Goal: Transaction & Acquisition: Purchase product/service

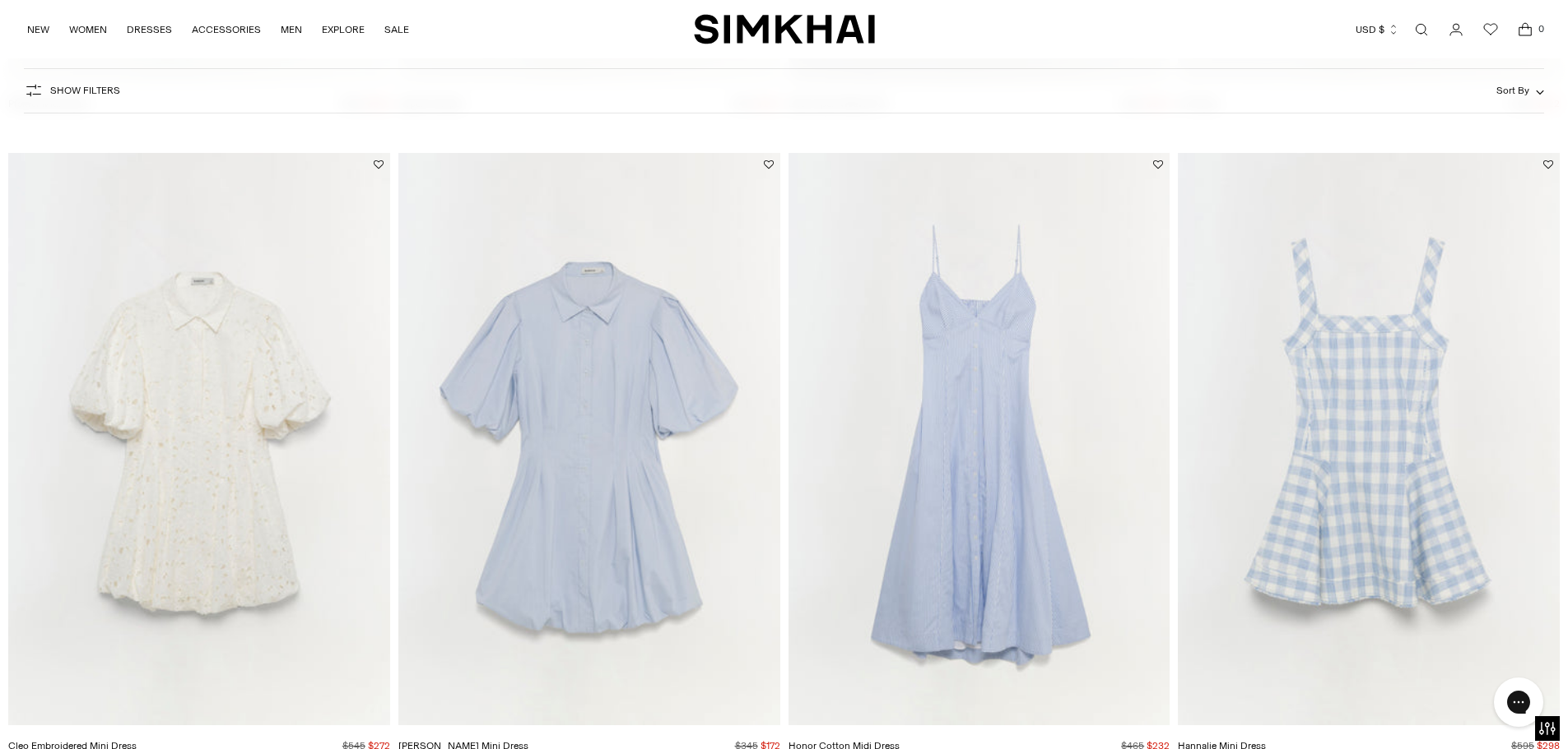
scroll to position [1481, 0]
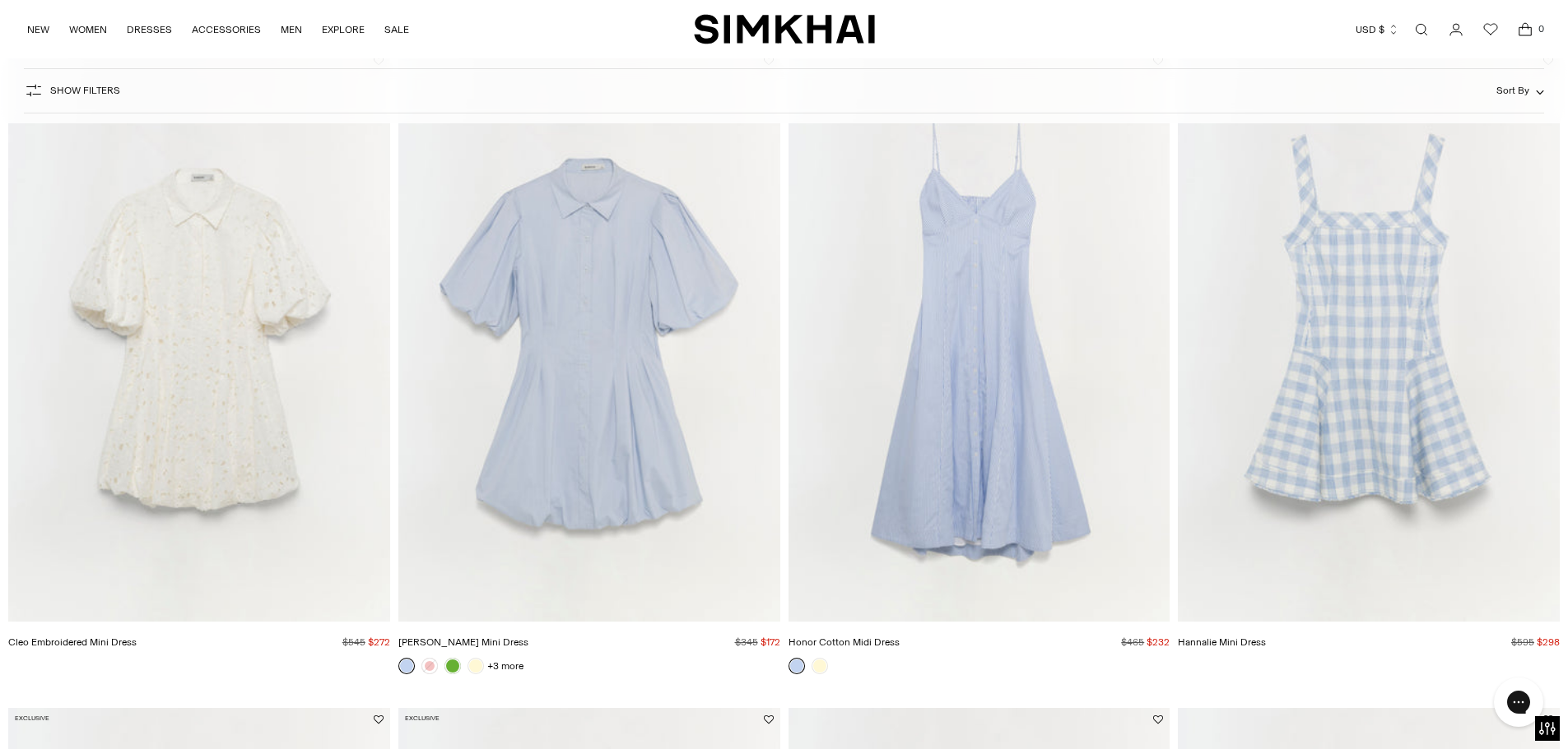
click at [196, 679] on div "Final Sale Cleo Embroidered Mini Dress Regular price $545 $272 Unit price / per" at bounding box center [198, 369] width 382 height 639
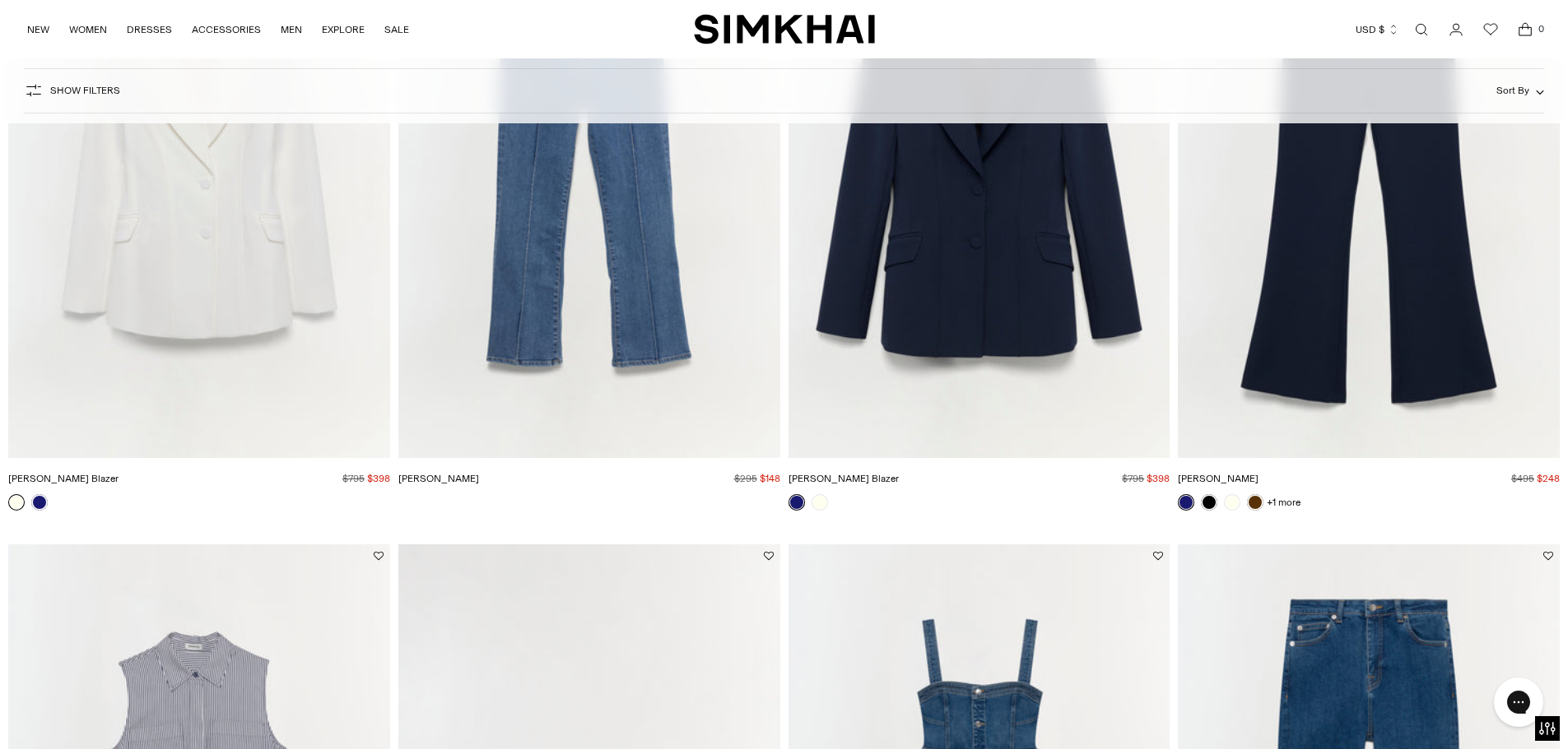
scroll to position [2797, 0]
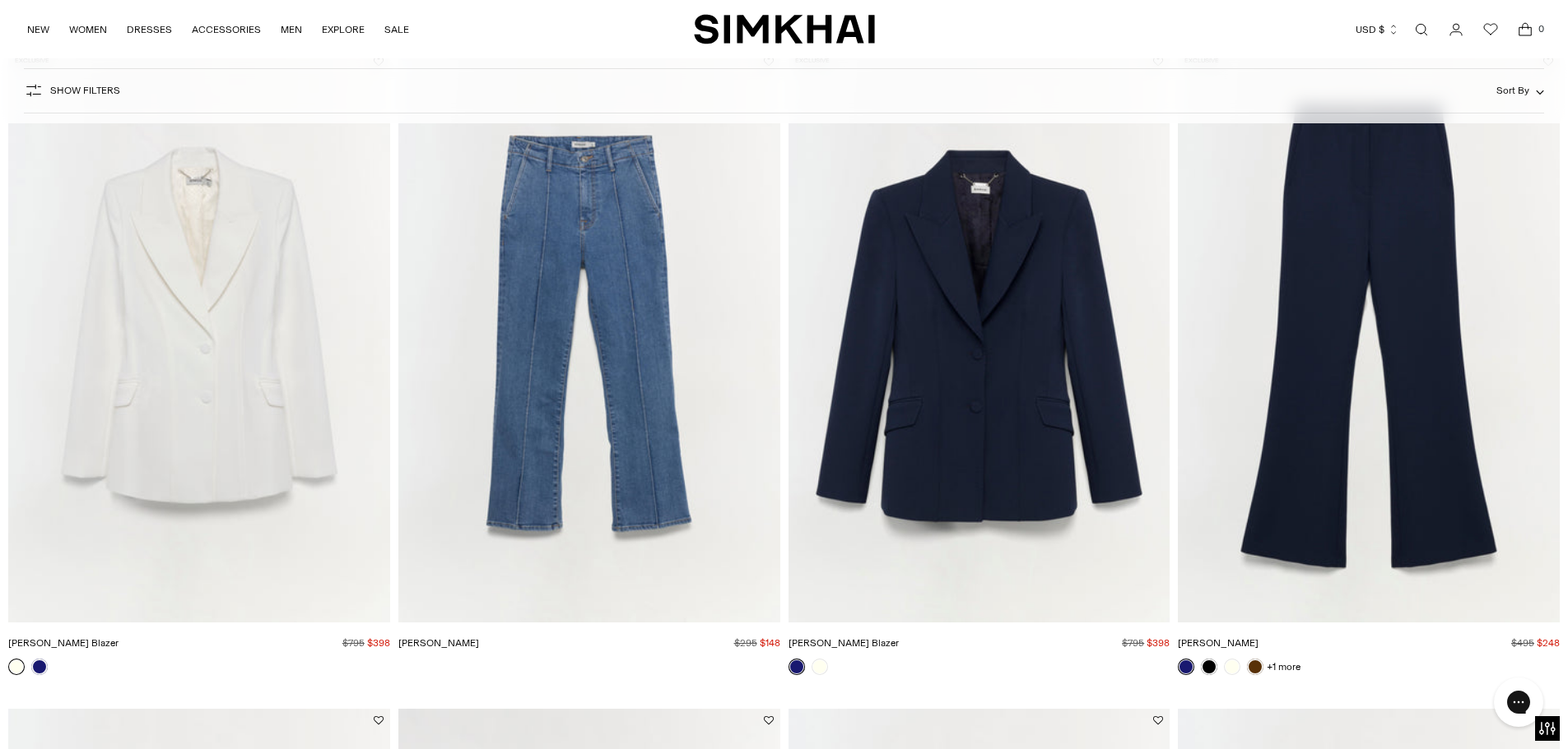
click at [0, 0] on img "Kenna Trouser" at bounding box center [0, 0] width 0 height 0
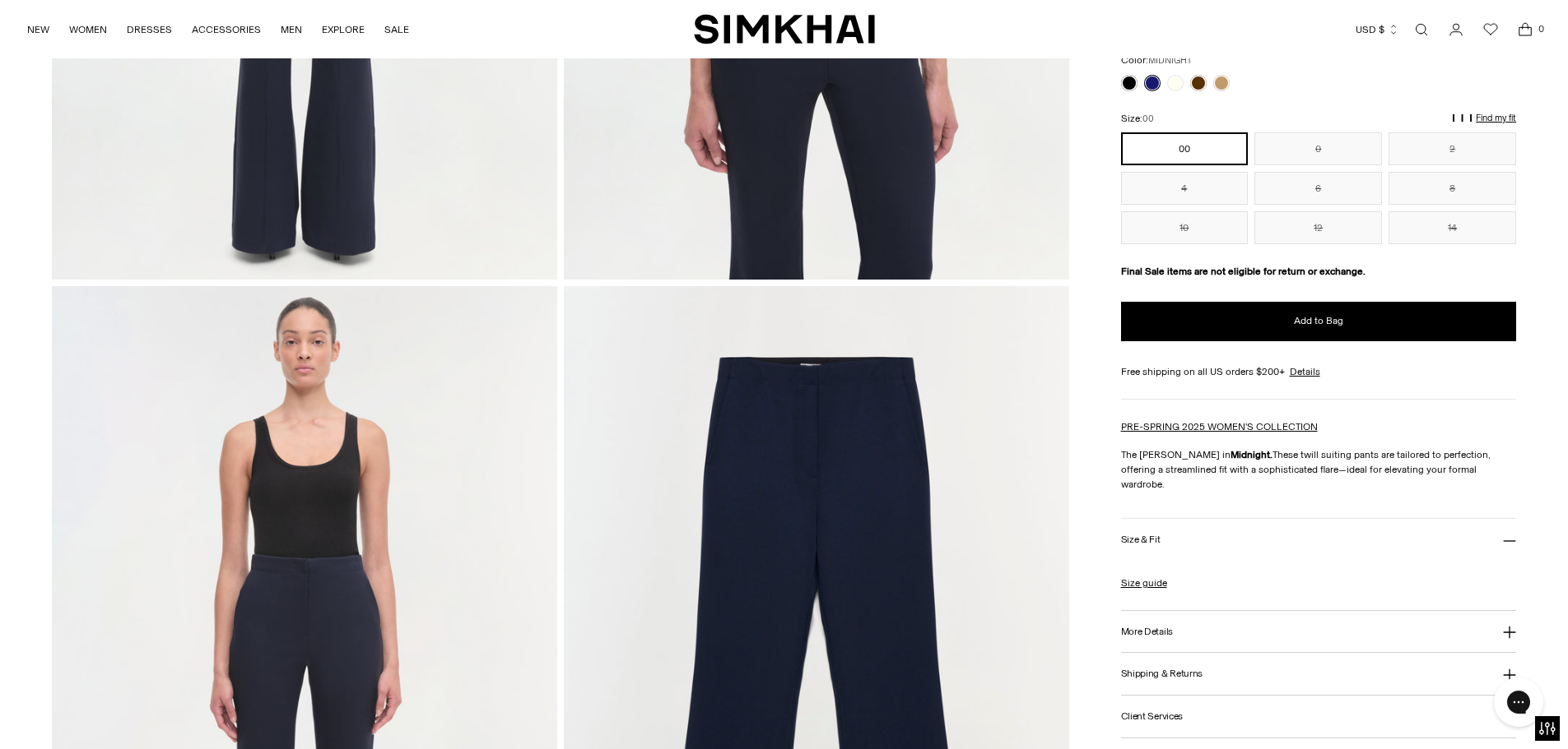
scroll to position [1398, 0]
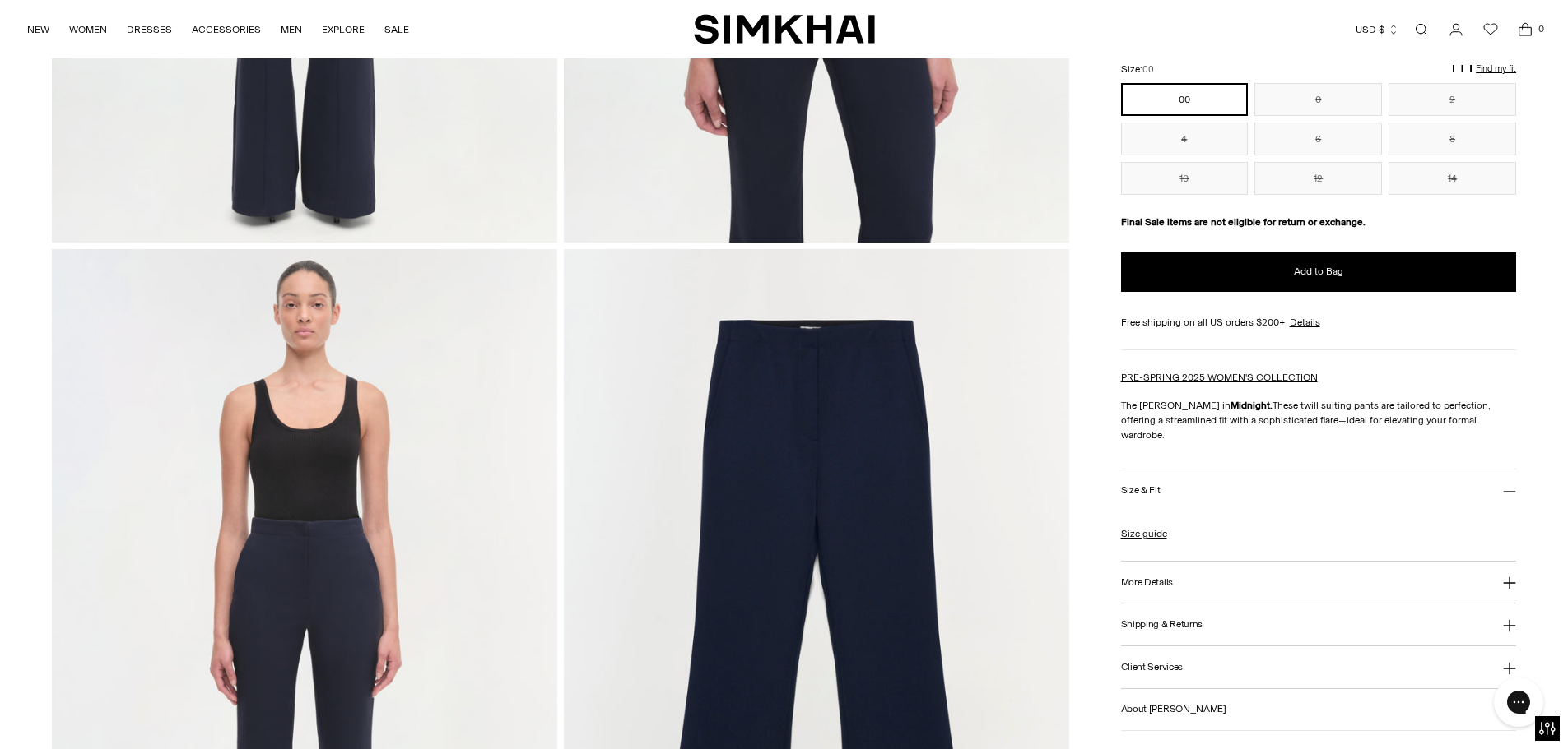
click at [1146, 577] on h3 "More Details" at bounding box center [1147, 582] width 52 height 10
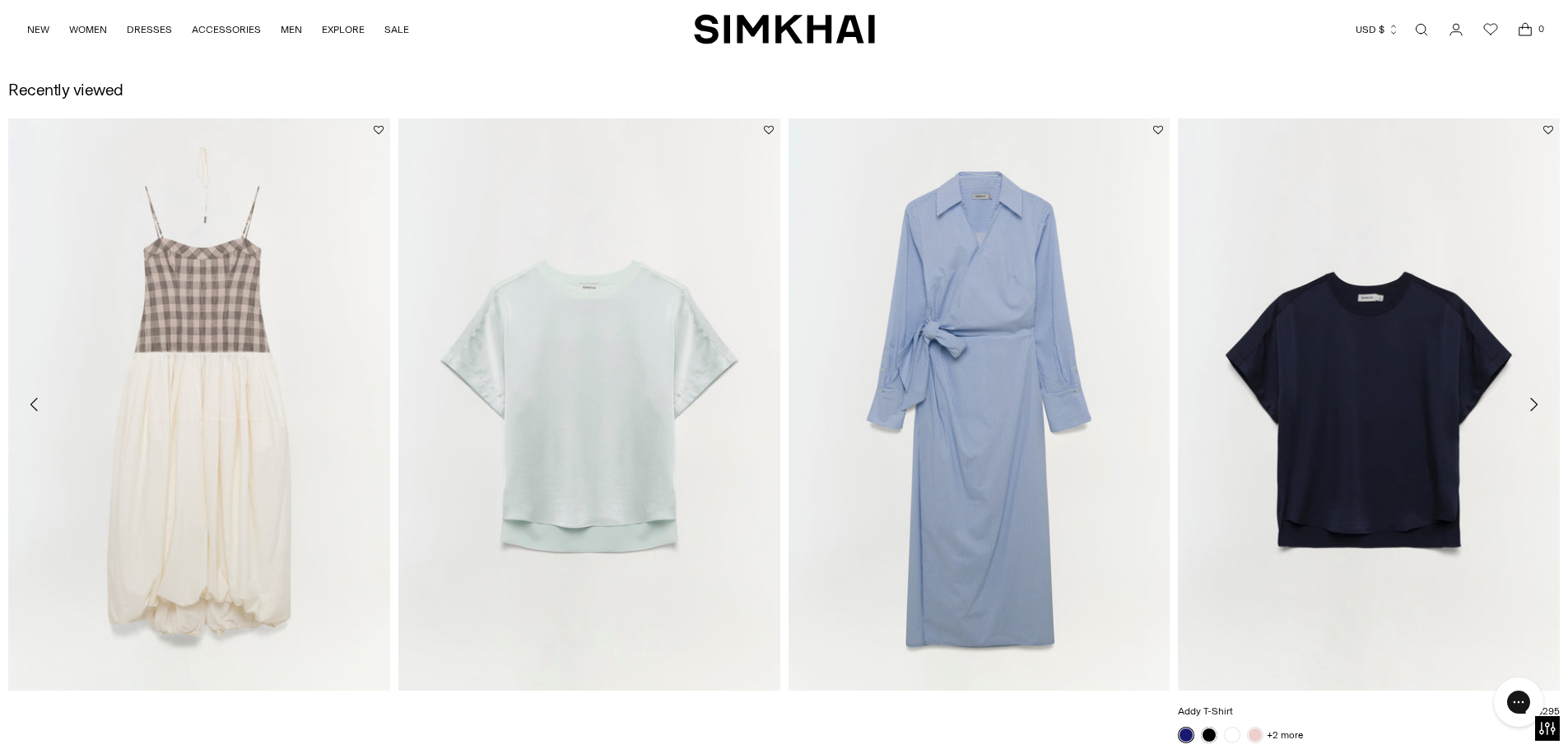
scroll to position [2468, 0]
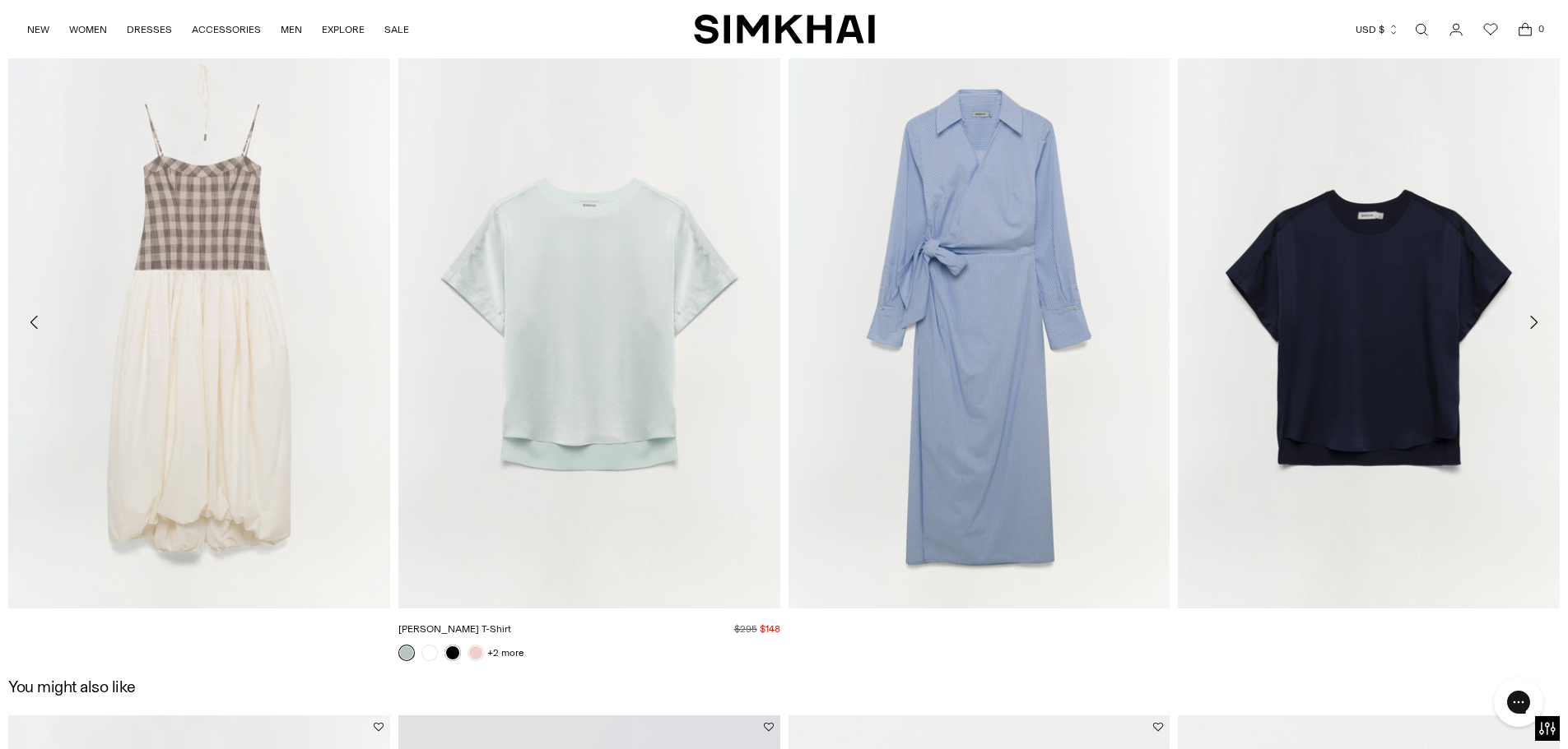
click at [0, 0] on img "Addy Satin T-Shirt" at bounding box center [0, 0] width 0 height 0
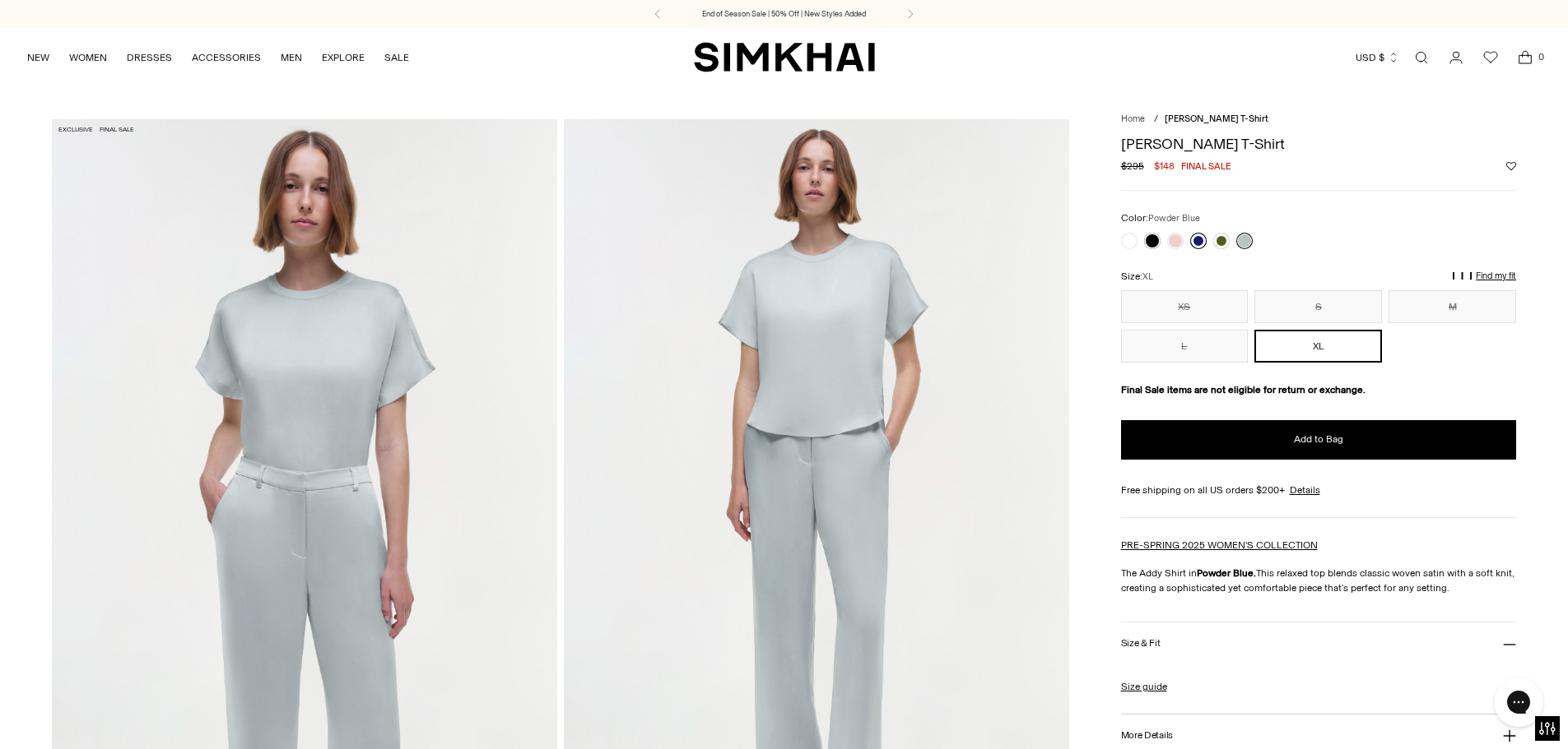
click at [1199, 242] on link at bounding box center [1198, 241] width 16 height 16
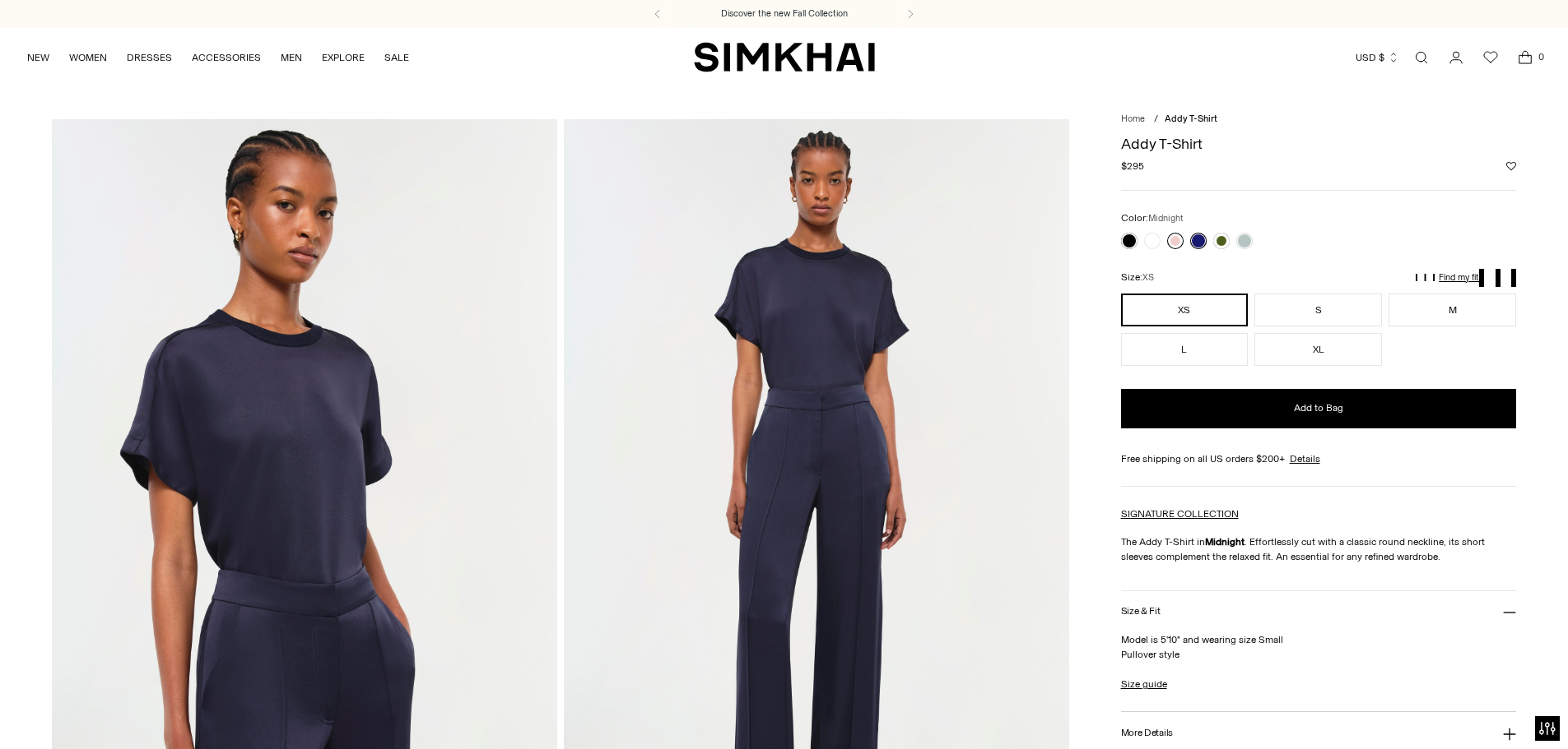
click at [1173, 238] on link at bounding box center [1175, 241] width 16 height 16
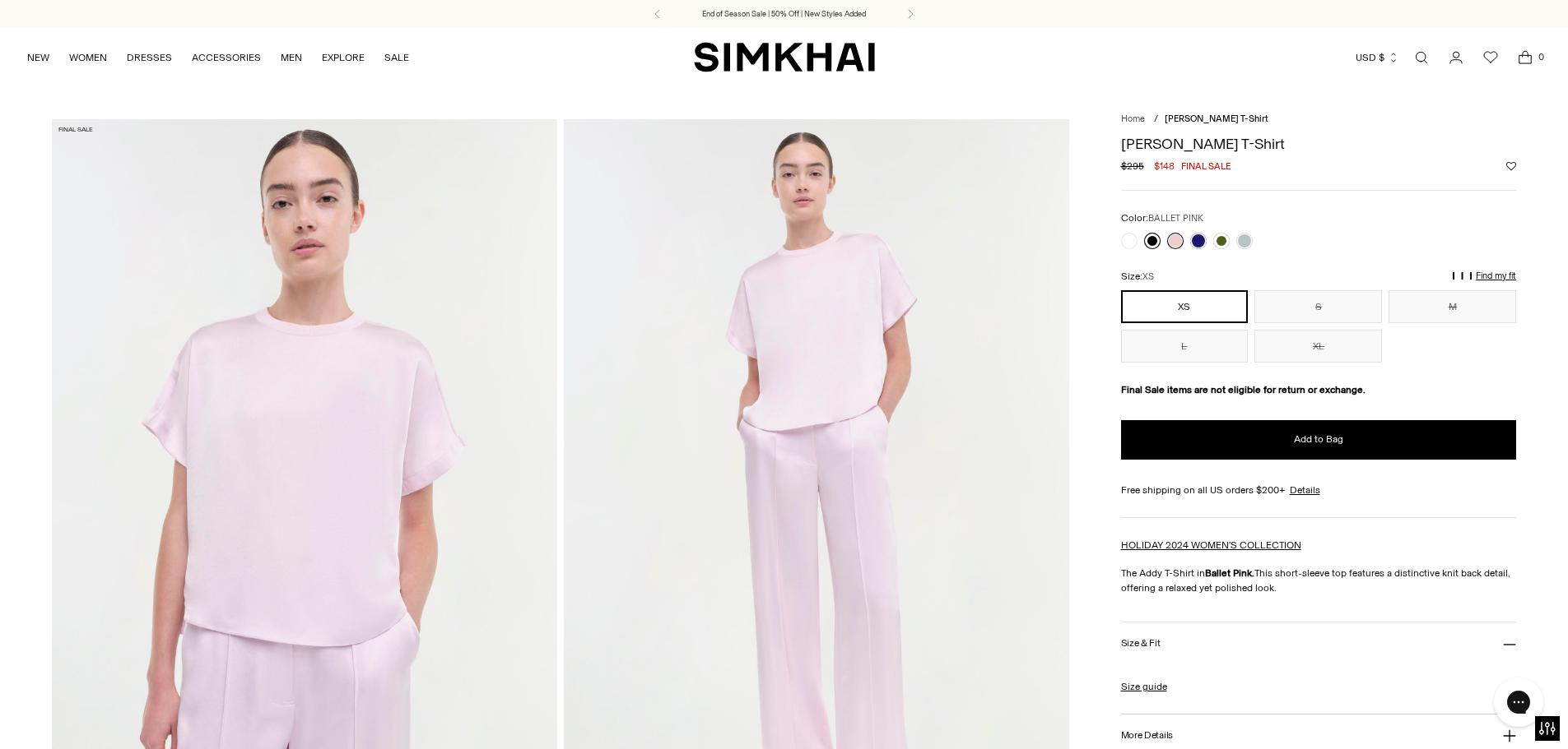
click at [1150, 239] on link at bounding box center [1151, 241] width 16 height 16
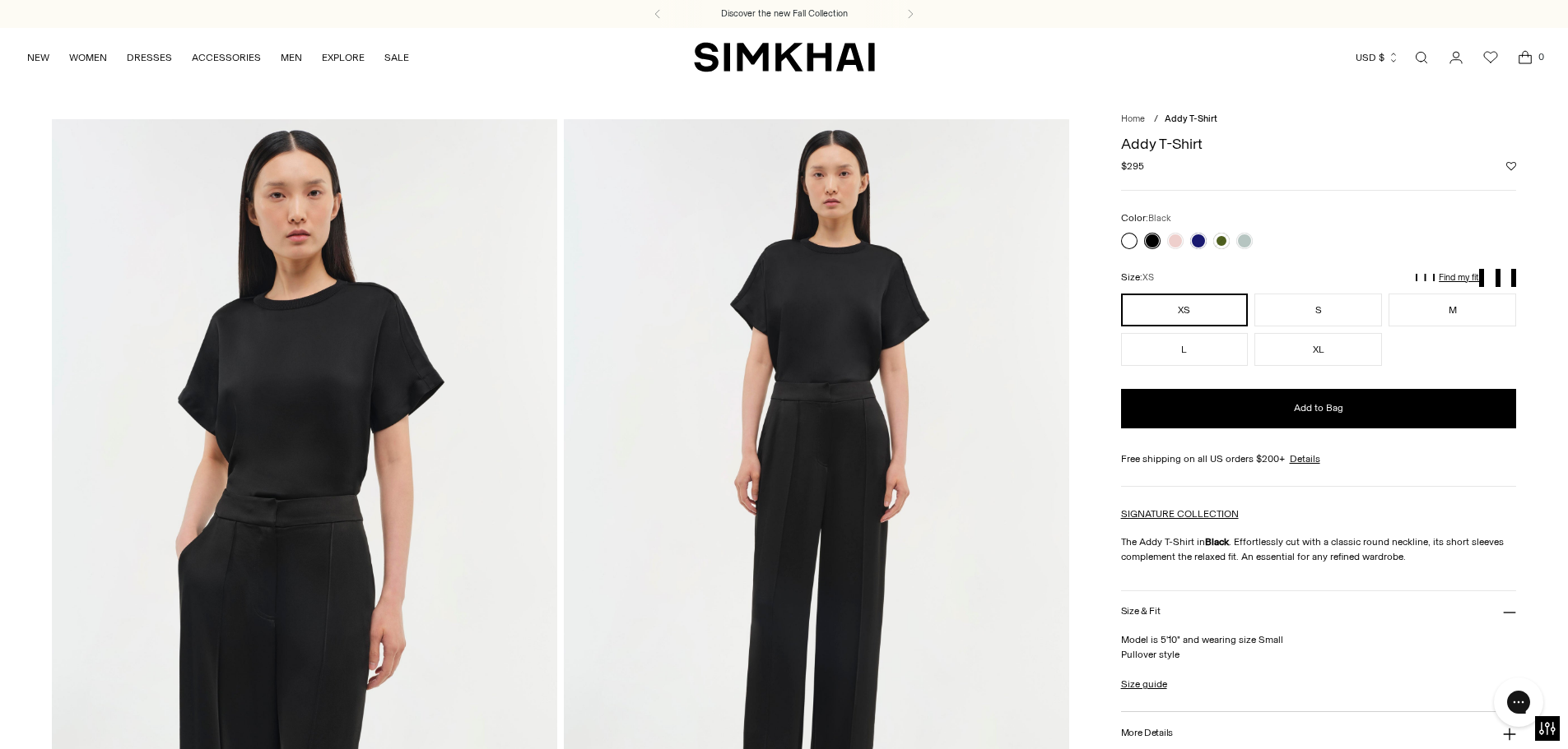
click at [1131, 238] on link at bounding box center [1129, 241] width 16 height 16
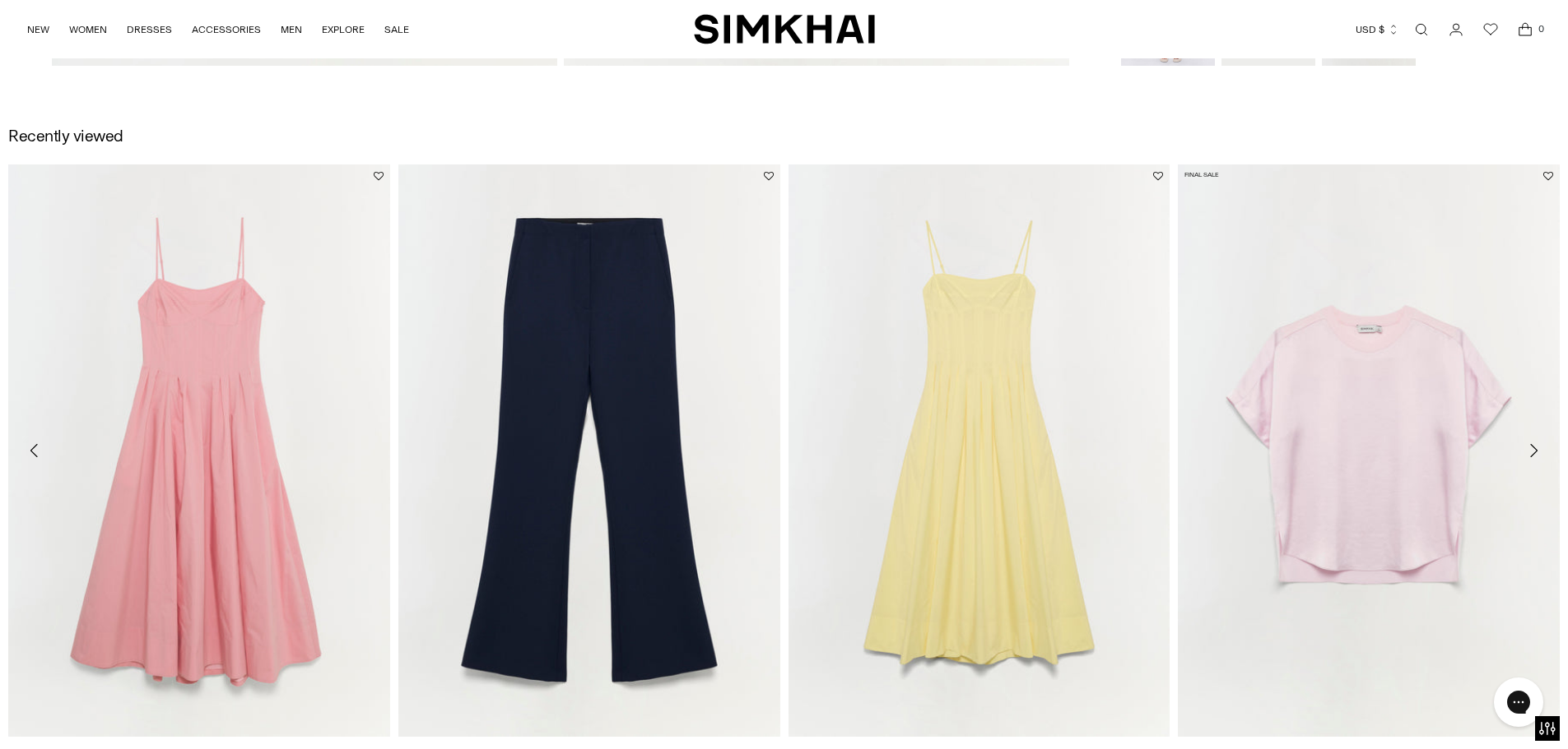
scroll to position [2379, 0]
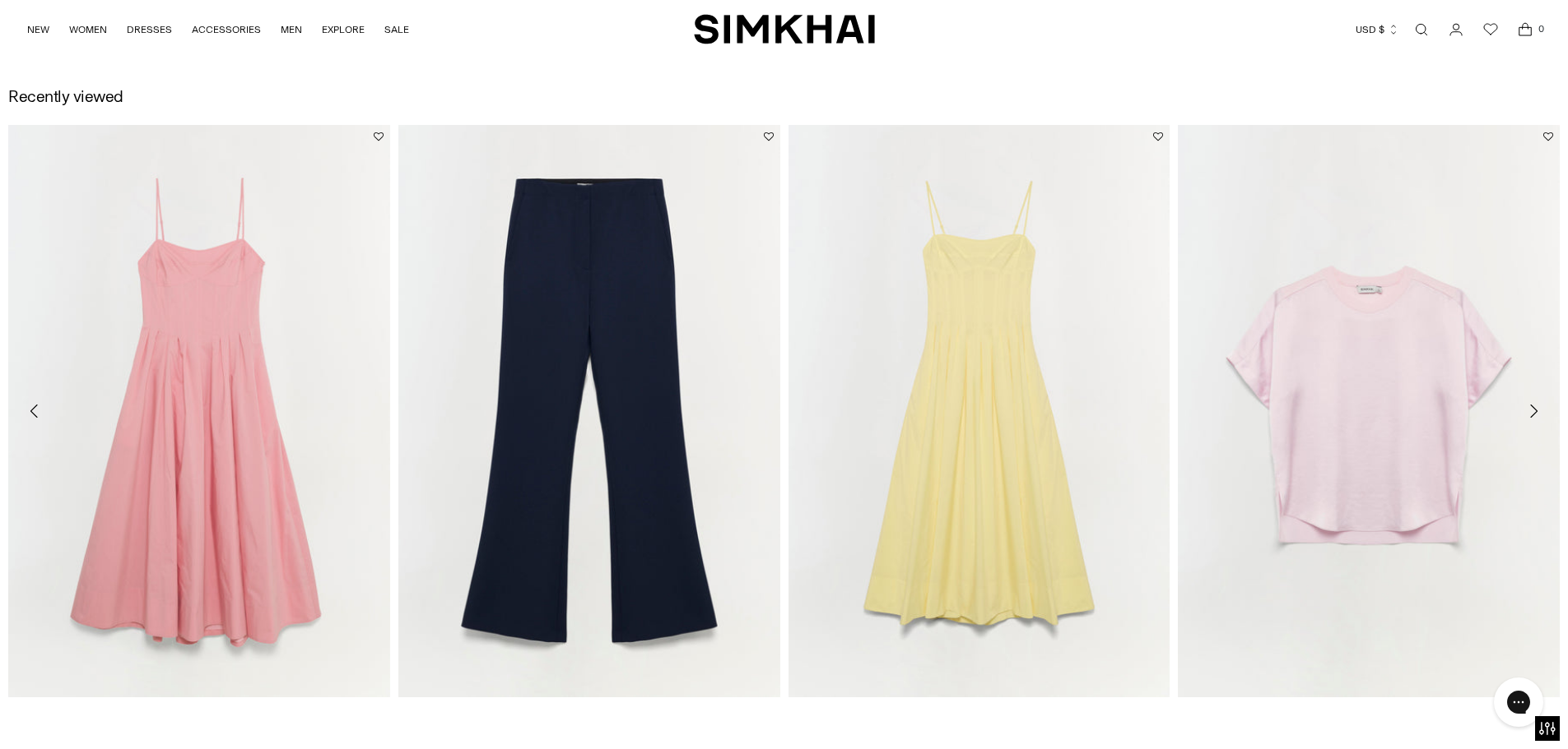
click at [1533, 411] on icon "Move to next carousel slide" at bounding box center [1532, 411] width 20 height 20
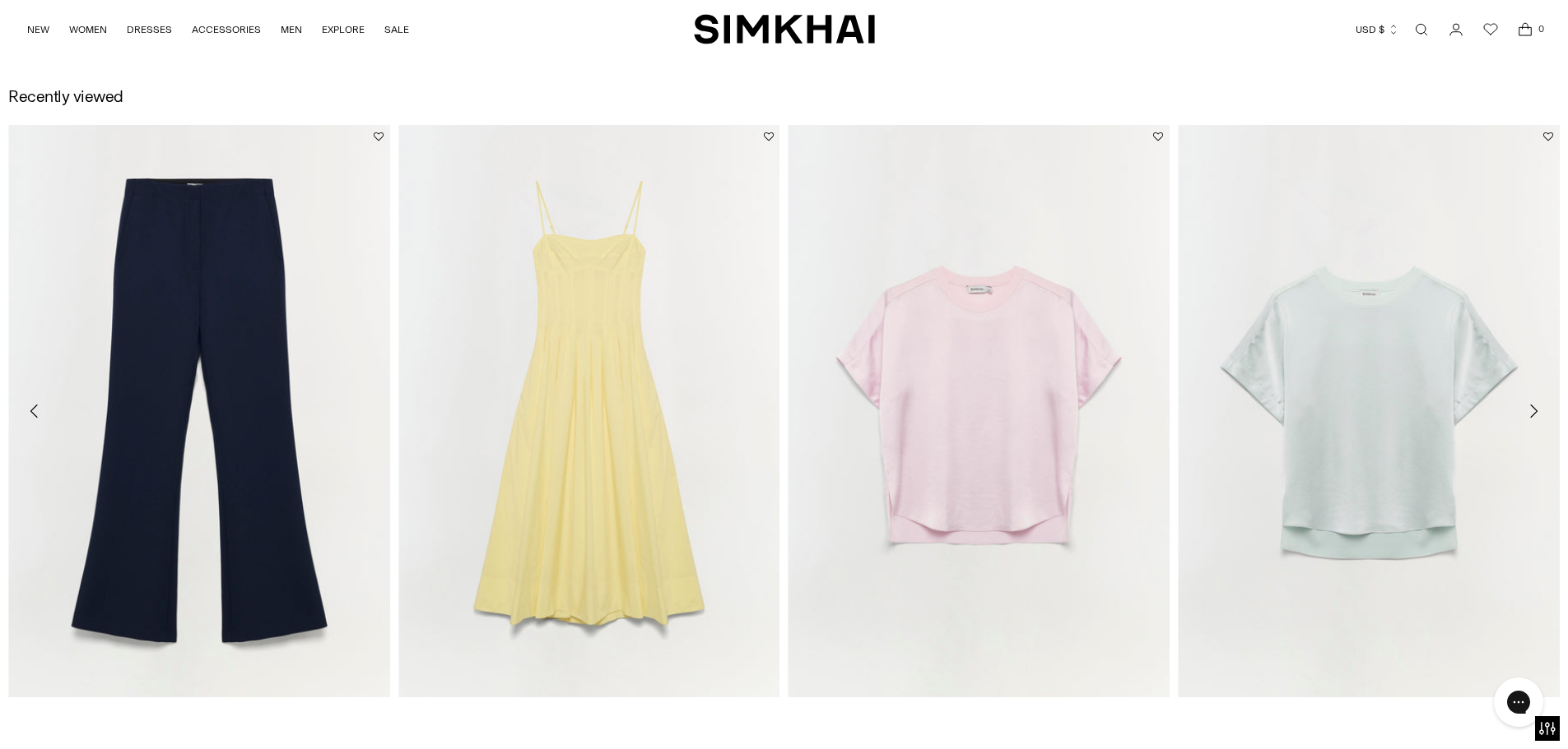
click at [1533, 411] on icon "Move to next carousel slide" at bounding box center [1532, 411] width 20 height 20
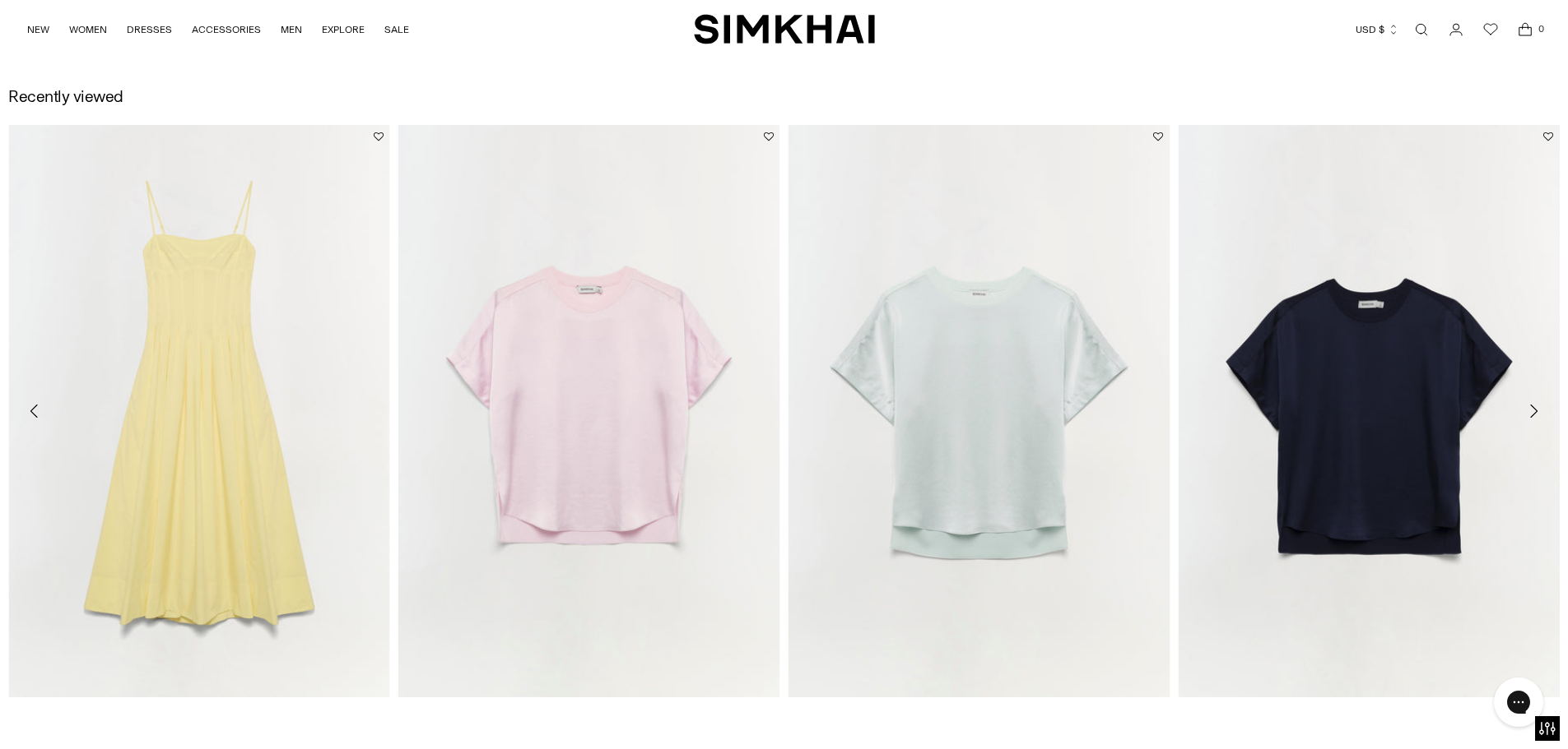
click at [1533, 411] on icon "Move to next carousel slide" at bounding box center [1532, 411] width 20 height 20
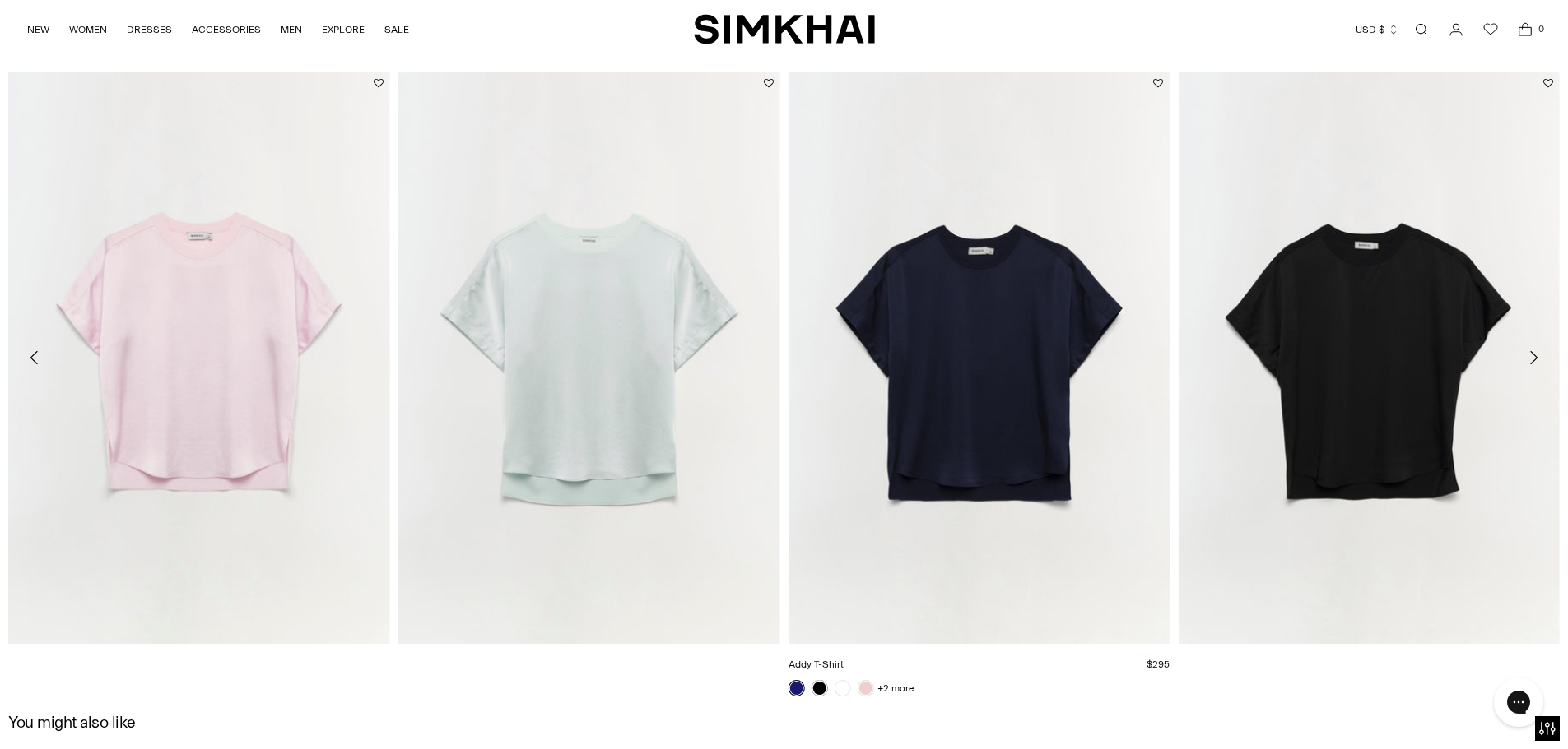
scroll to position [2461, 0]
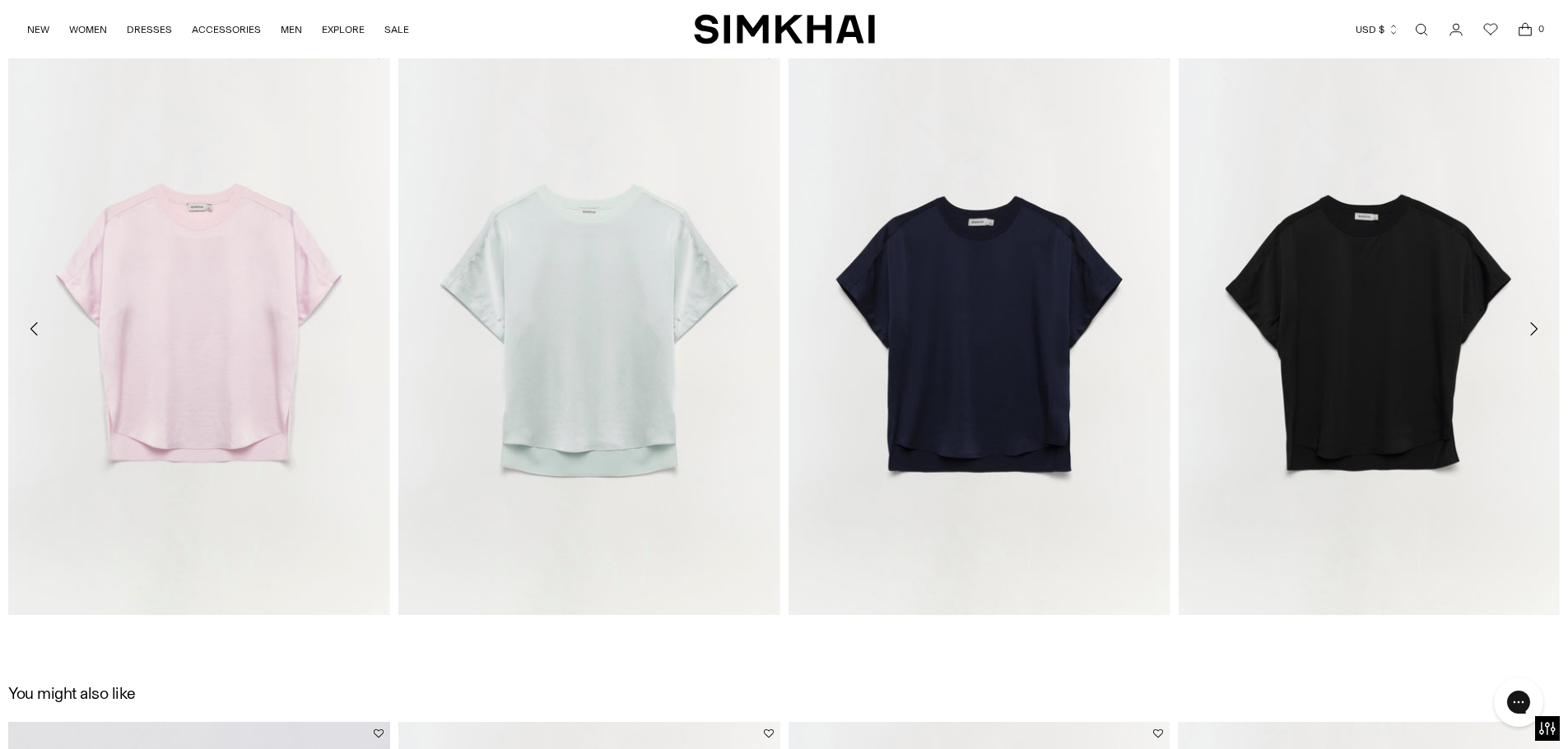
click at [1532, 326] on icon "Move to next carousel slide" at bounding box center [1532, 329] width 20 height 20
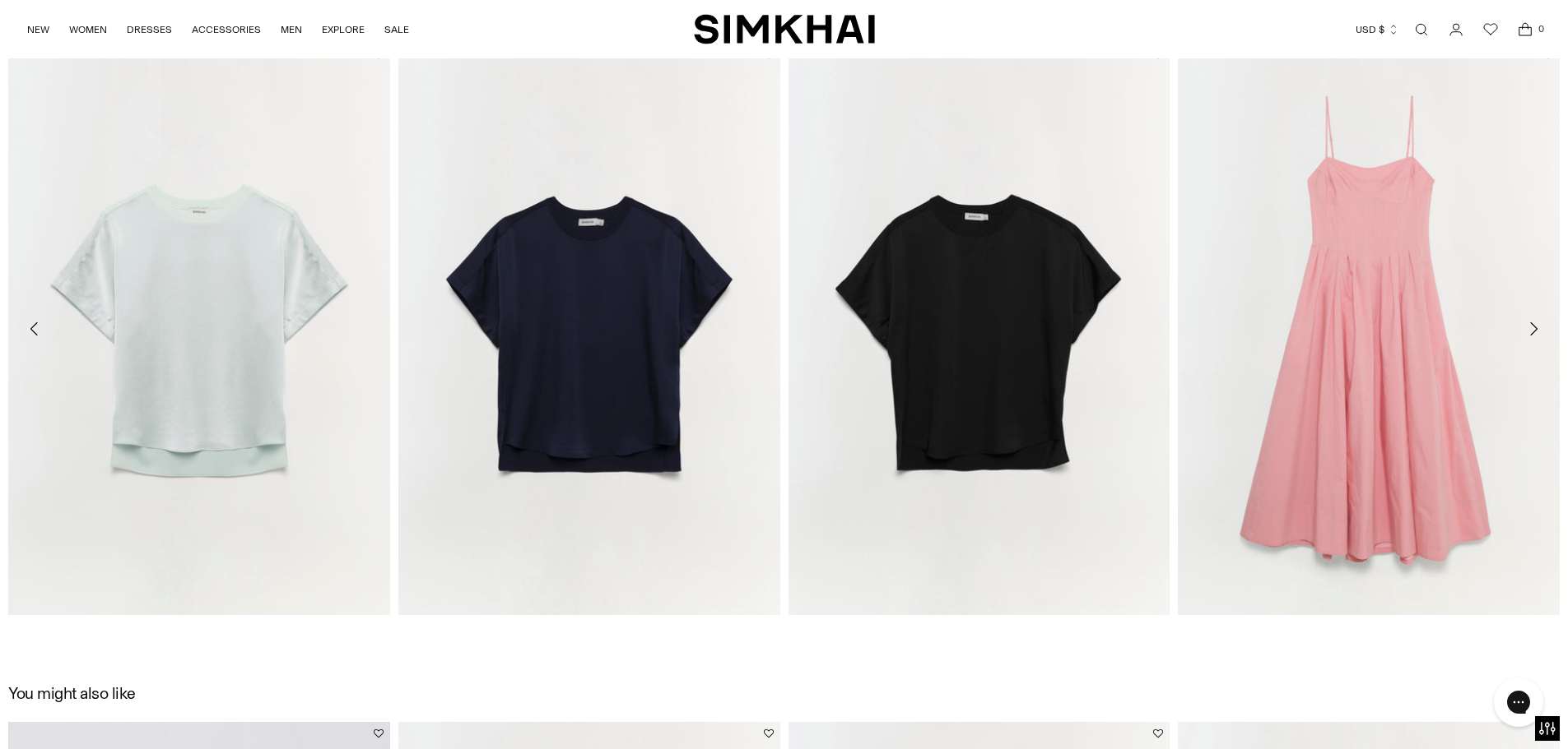
click at [1532, 326] on icon "Move to next carousel slide" at bounding box center [1532, 329] width 20 height 20
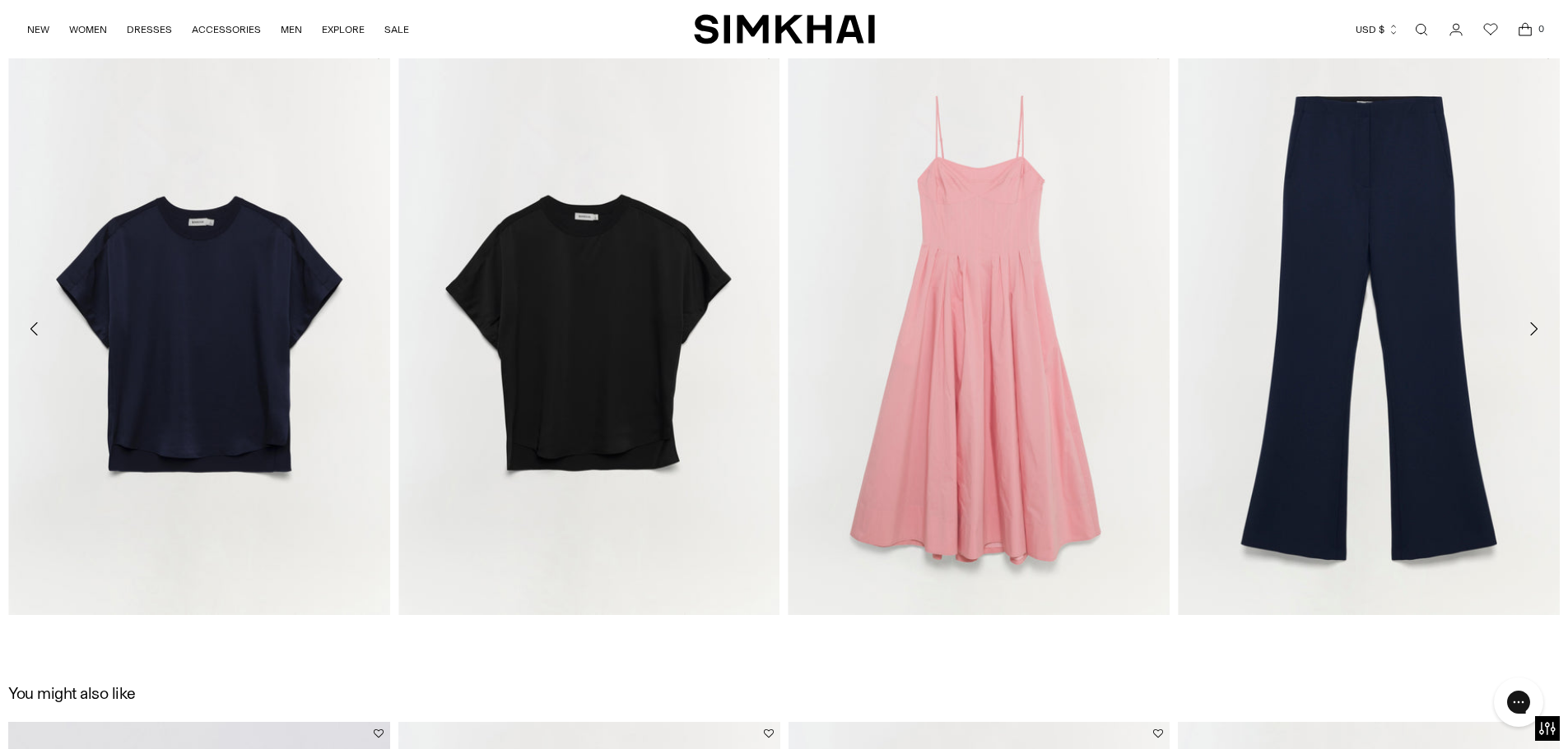
click at [1532, 326] on icon "Move to next carousel slide" at bounding box center [1532, 329] width 20 height 20
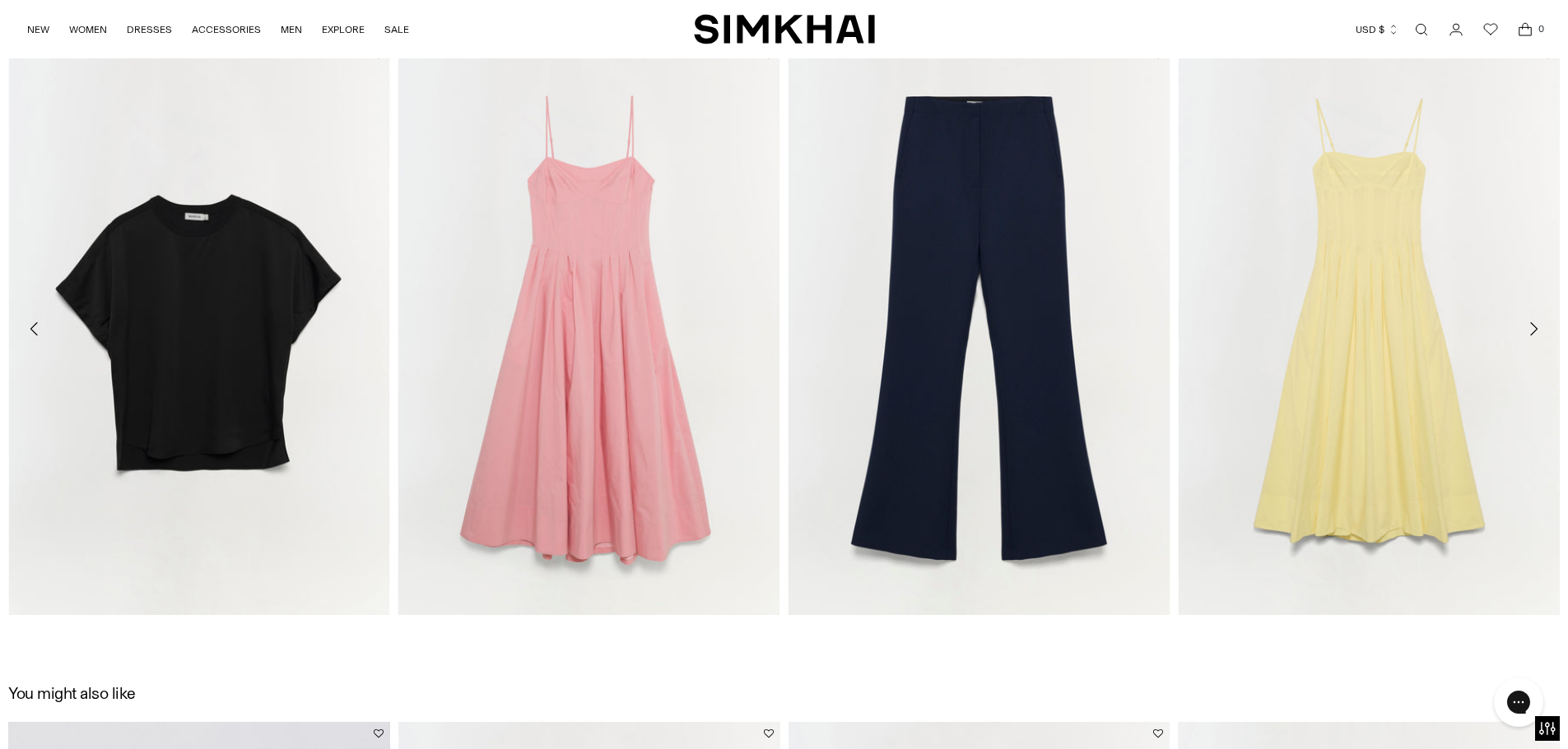
click at [1532, 326] on icon "Move to next carousel slide" at bounding box center [1532, 329] width 20 height 20
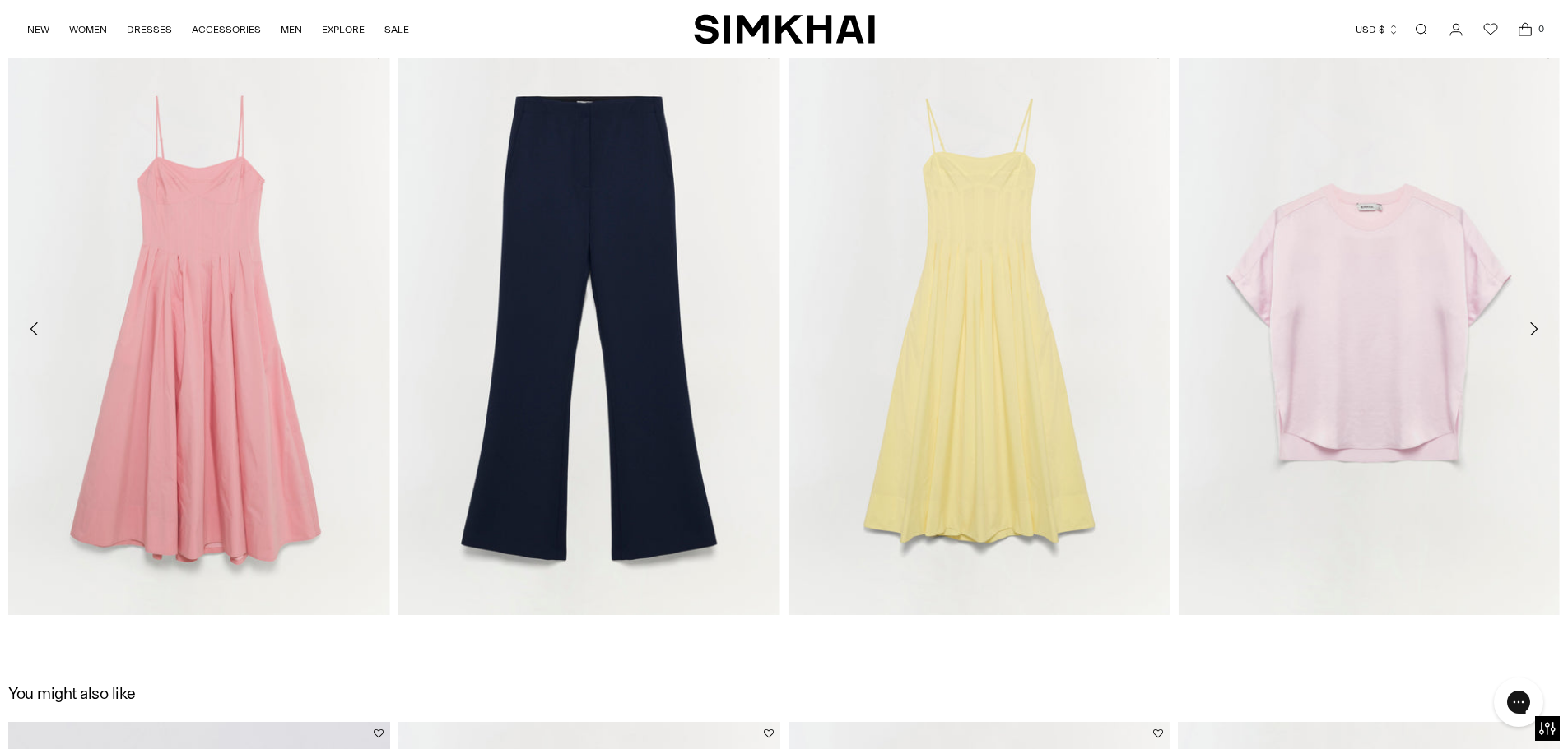
click at [1532, 326] on icon "Move to next carousel slide" at bounding box center [1532, 329] width 20 height 20
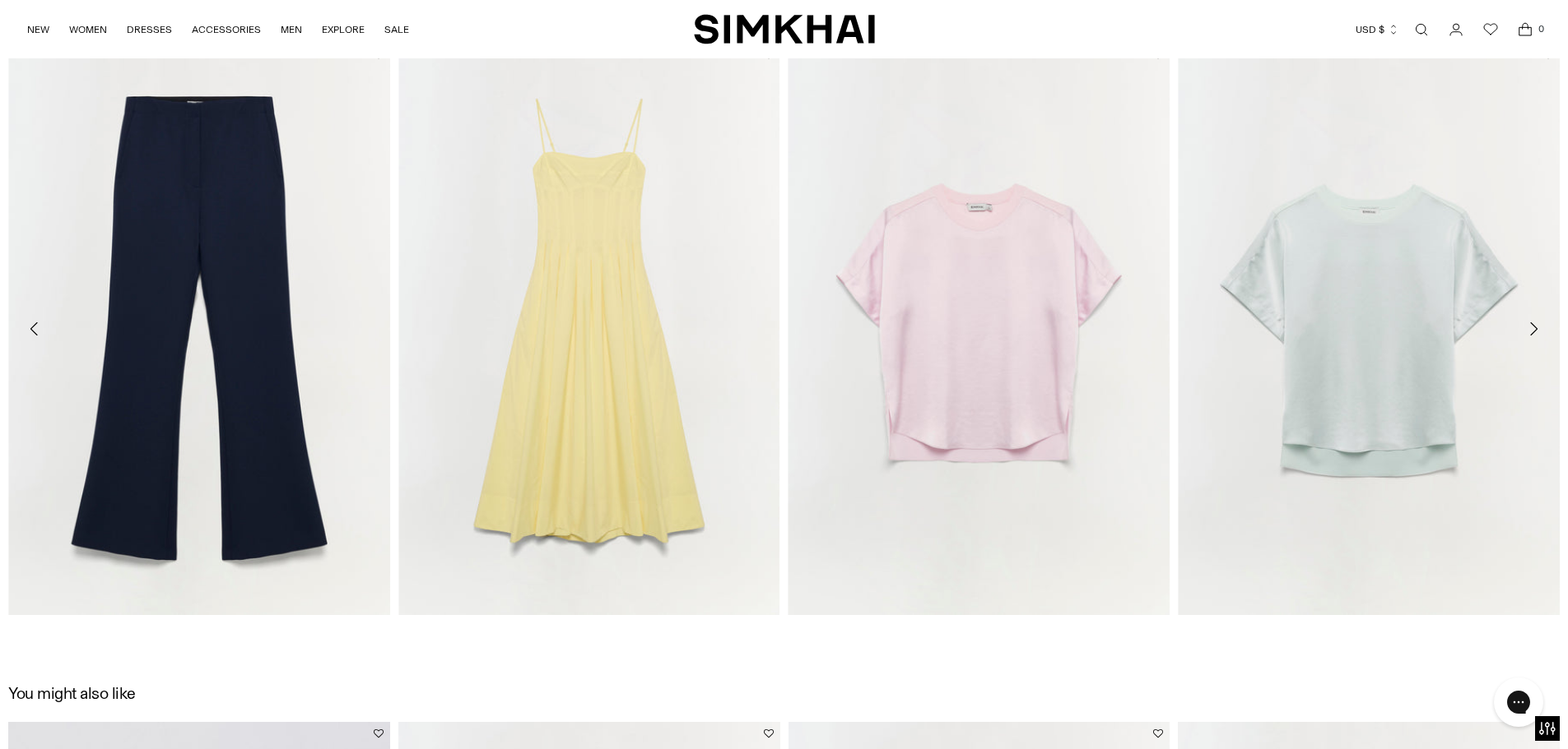
click at [1532, 326] on icon "Move to next carousel slide" at bounding box center [1532, 329] width 20 height 20
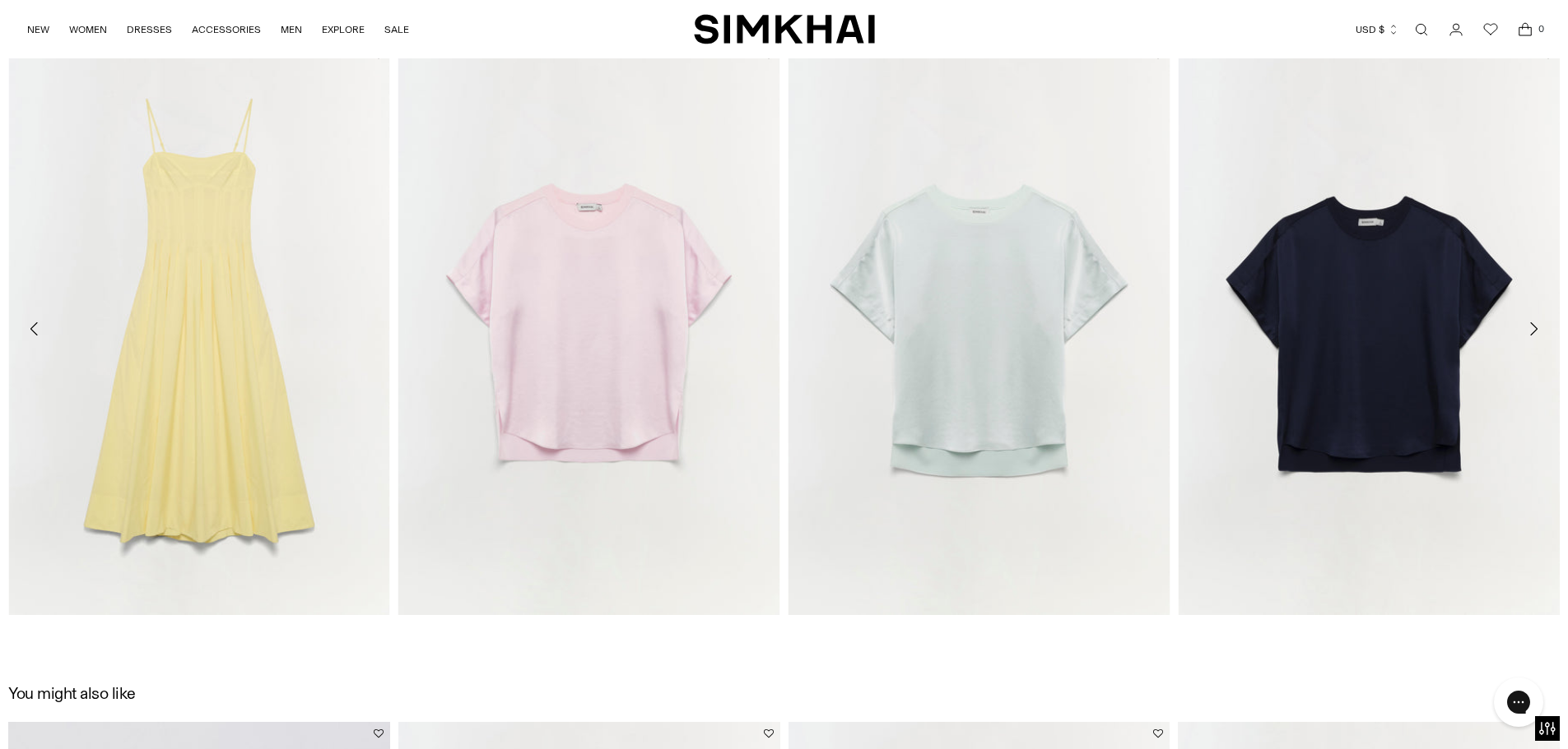
click at [1534, 325] on icon "Move to next carousel slide" at bounding box center [1533, 328] width 8 height 13
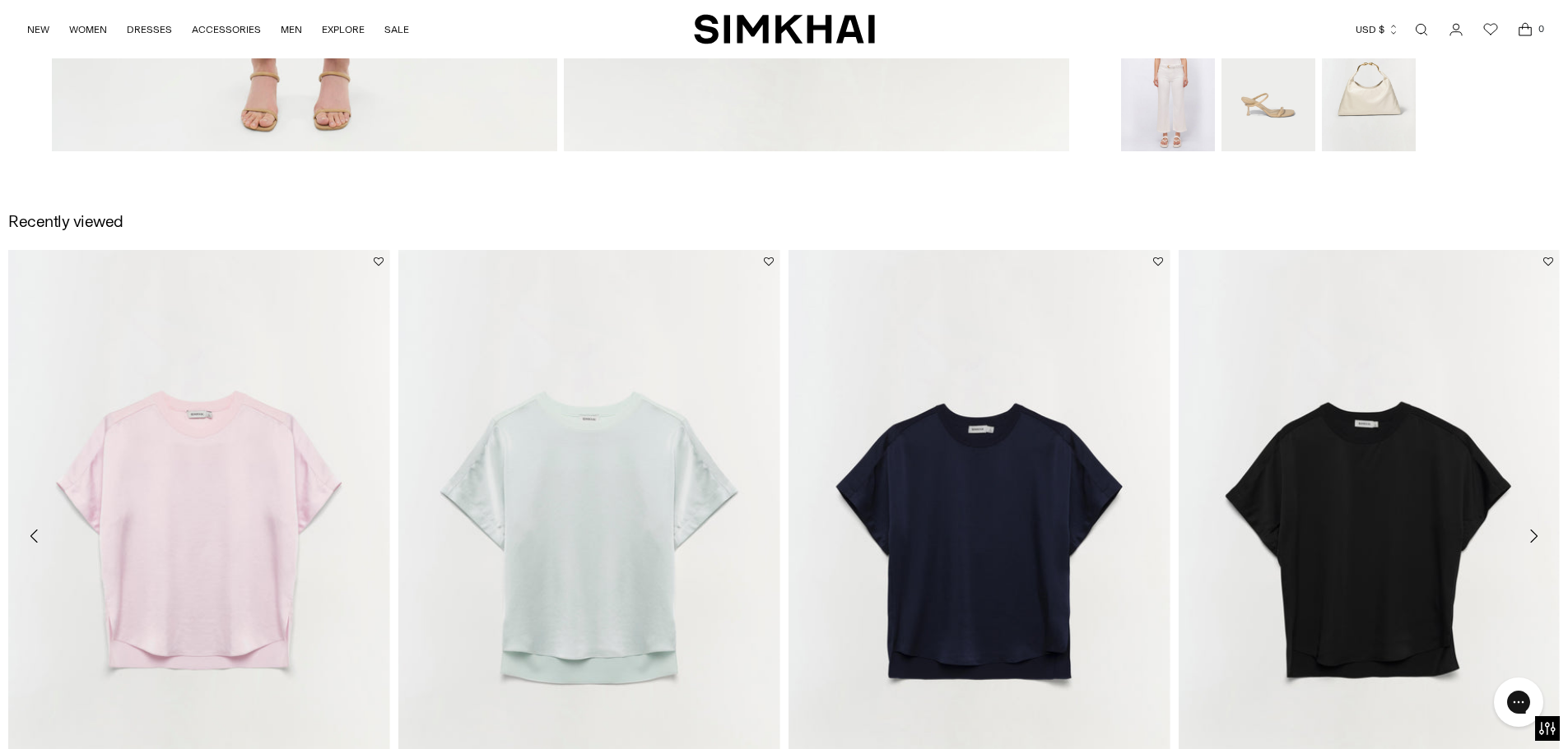
scroll to position [2214, 0]
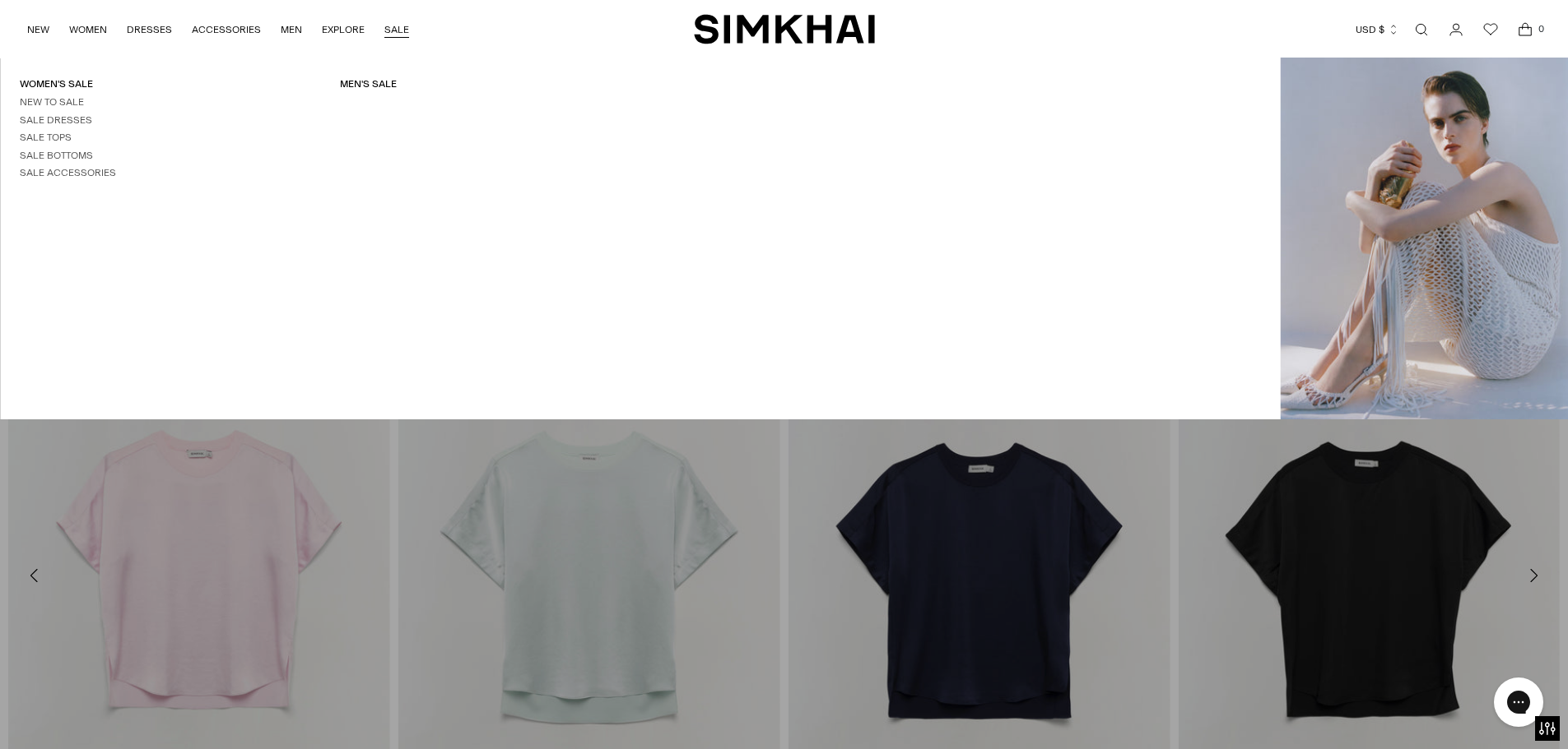
click at [386, 27] on link "SALE" at bounding box center [397, 29] width 24 height 36
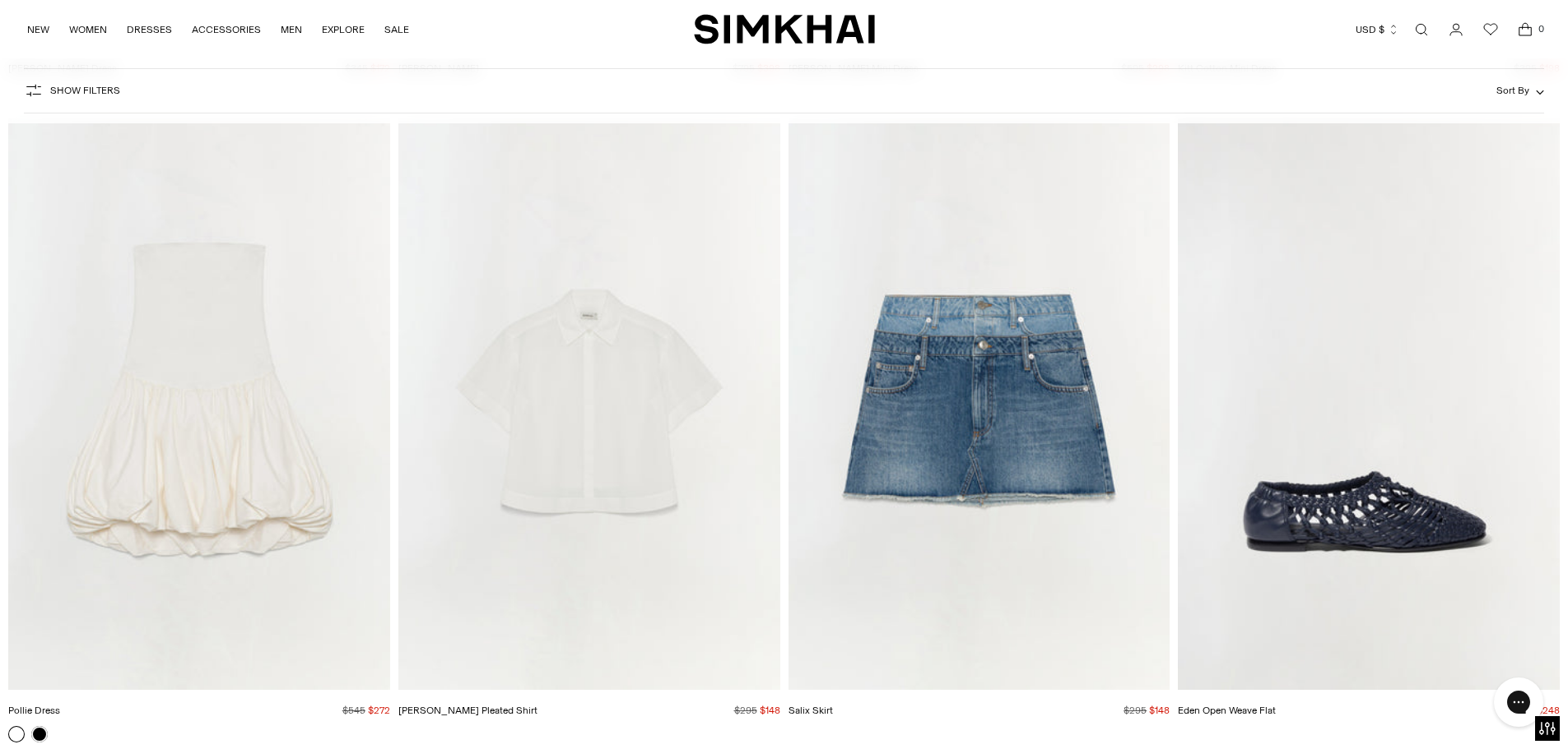
scroll to position [4770, 0]
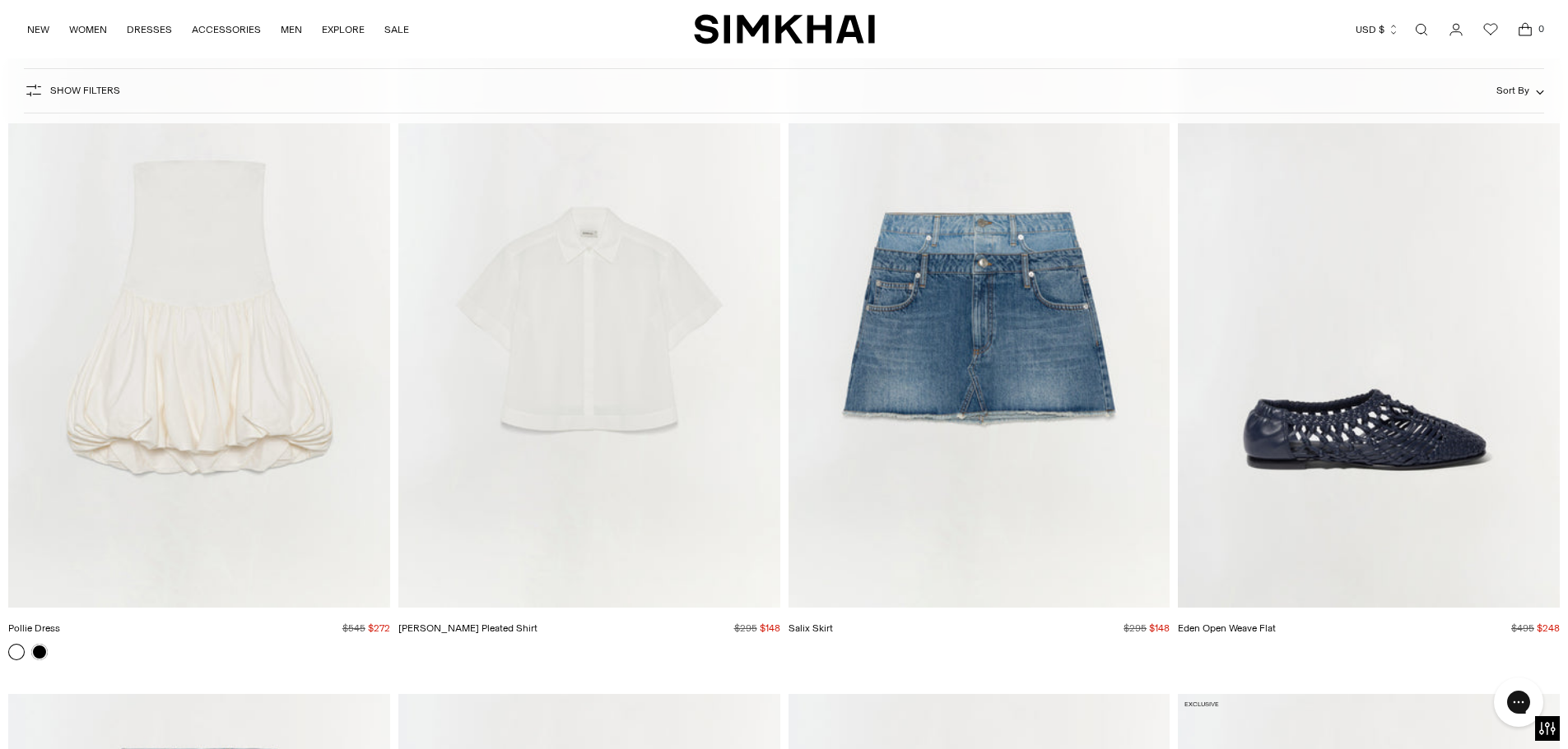
click at [0, 0] on img "Bernie Cotton Pleated Shirt" at bounding box center [0, 0] width 0 height 0
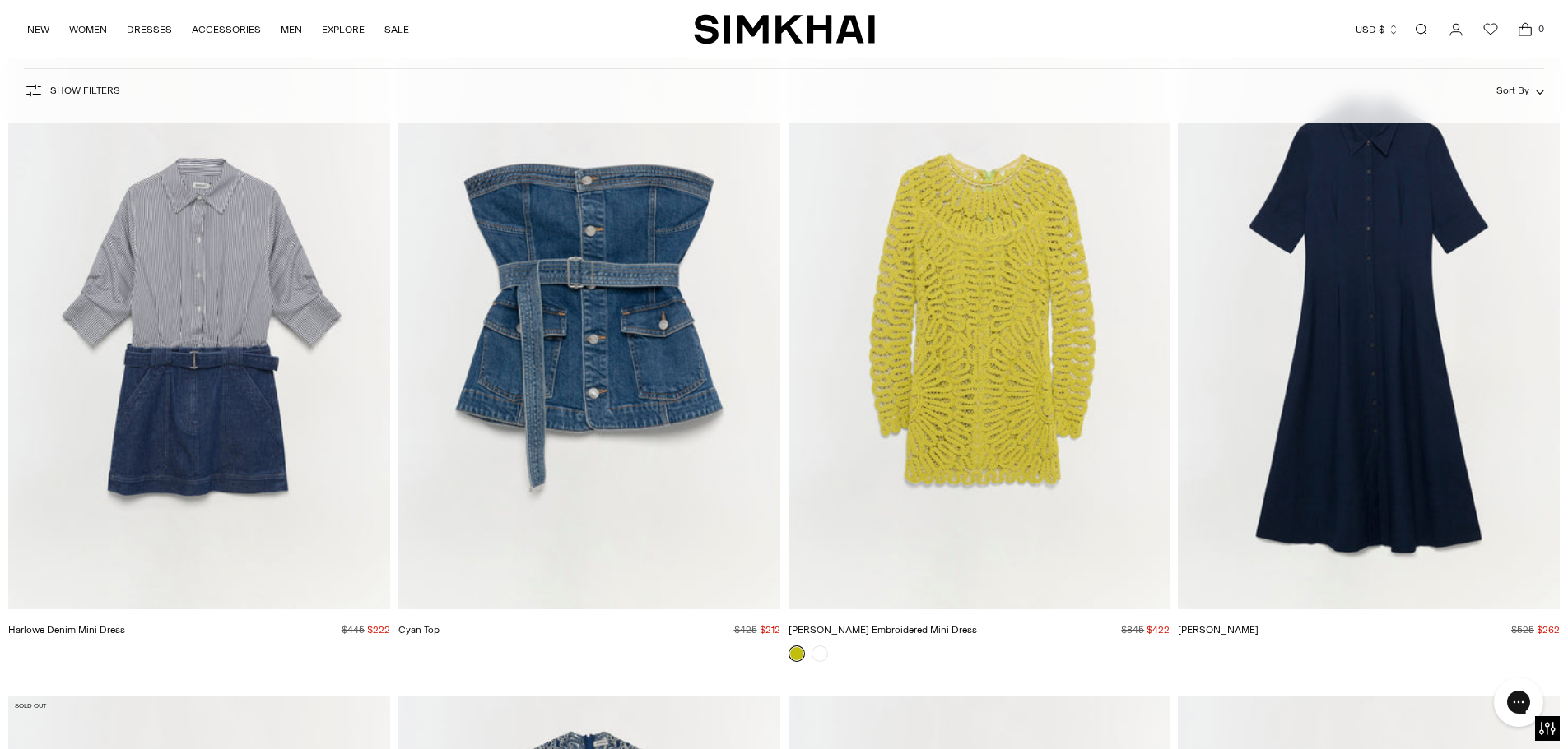
scroll to position [6086, 0]
click at [0, 0] on img "Claudine Dress" at bounding box center [0, 0] width 0 height 0
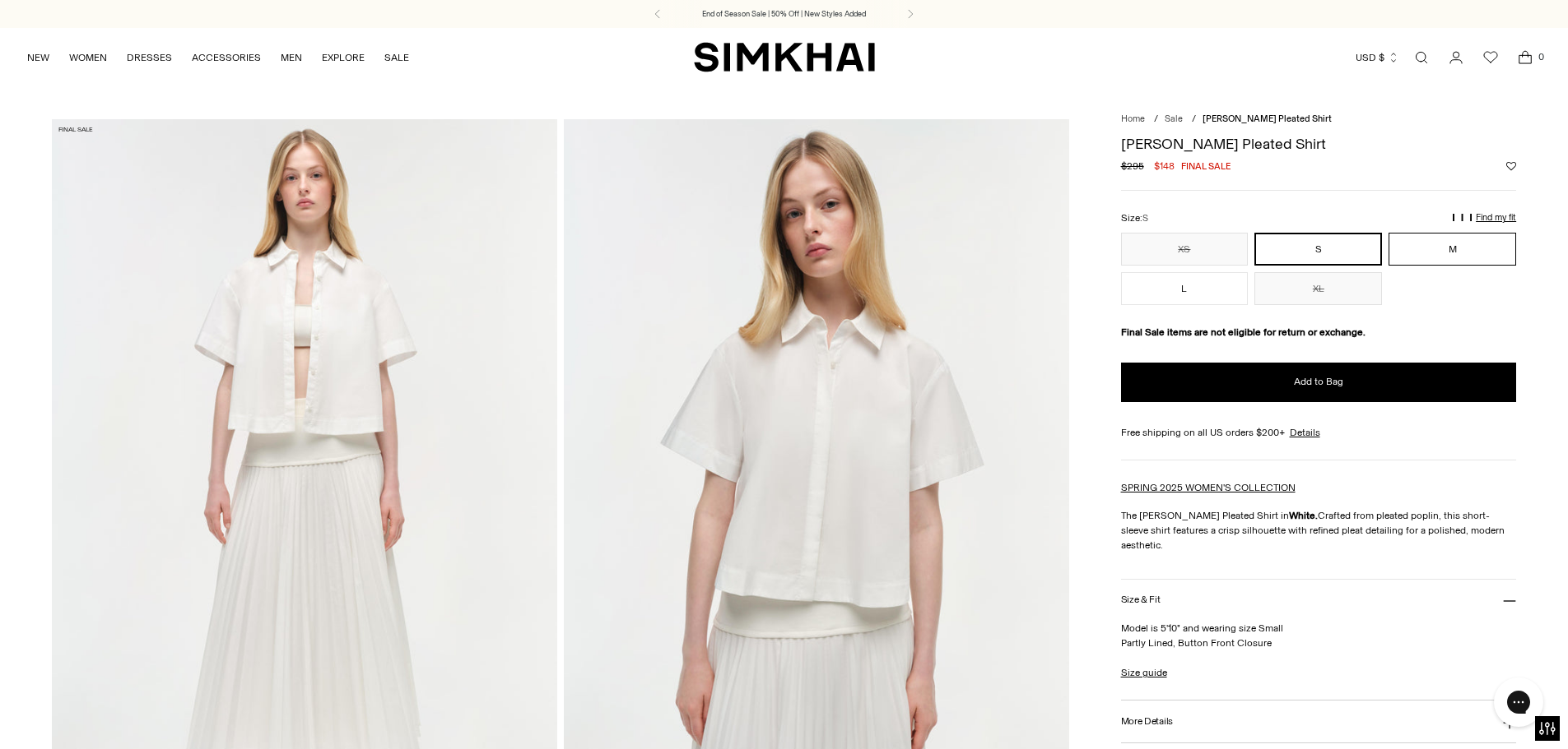
click at [1474, 249] on button "M" at bounding box center [1451, 249] width 127 height 33
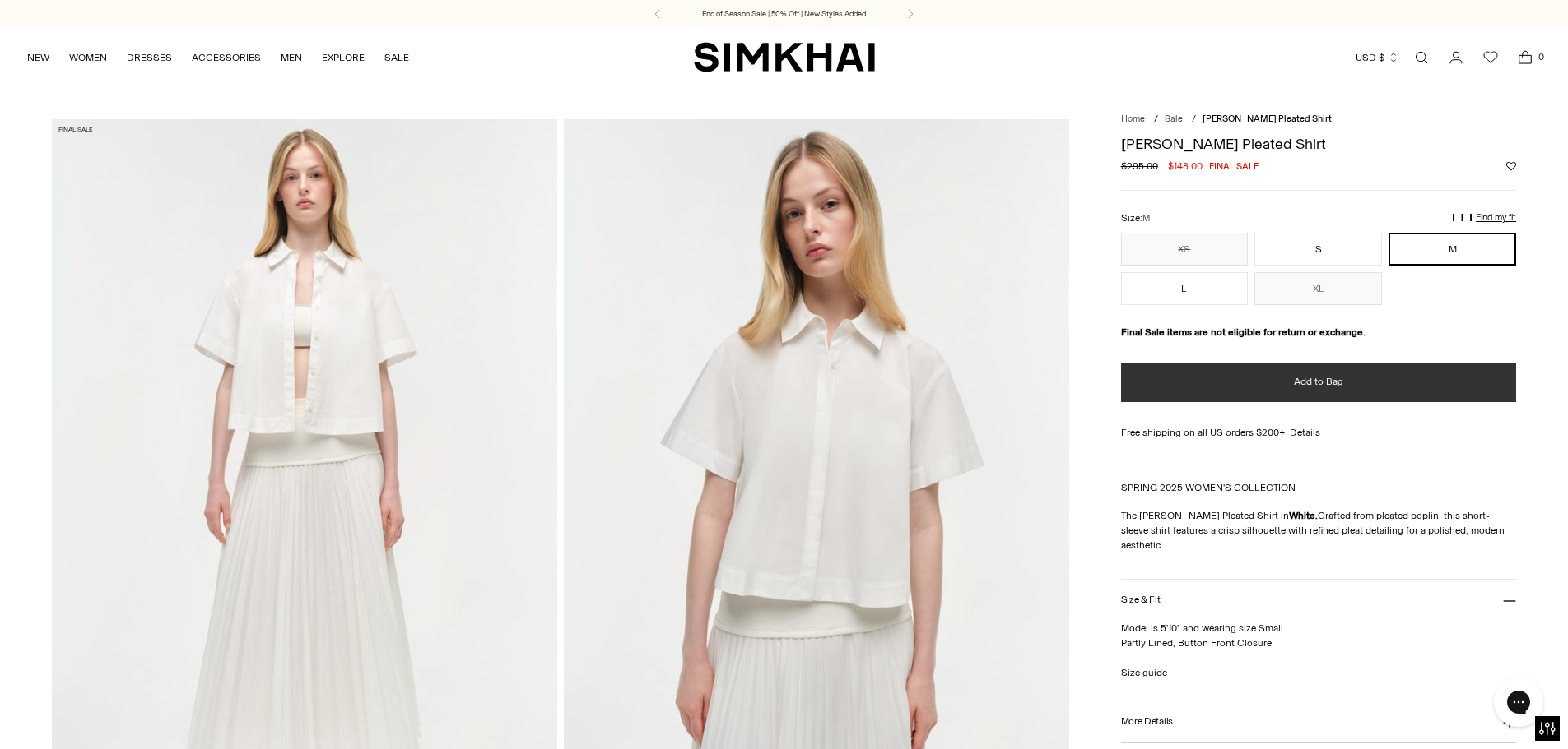
click at [1322, 383] on span "Add to Bag" at bounding box center [1318, 382] width 49 height 14
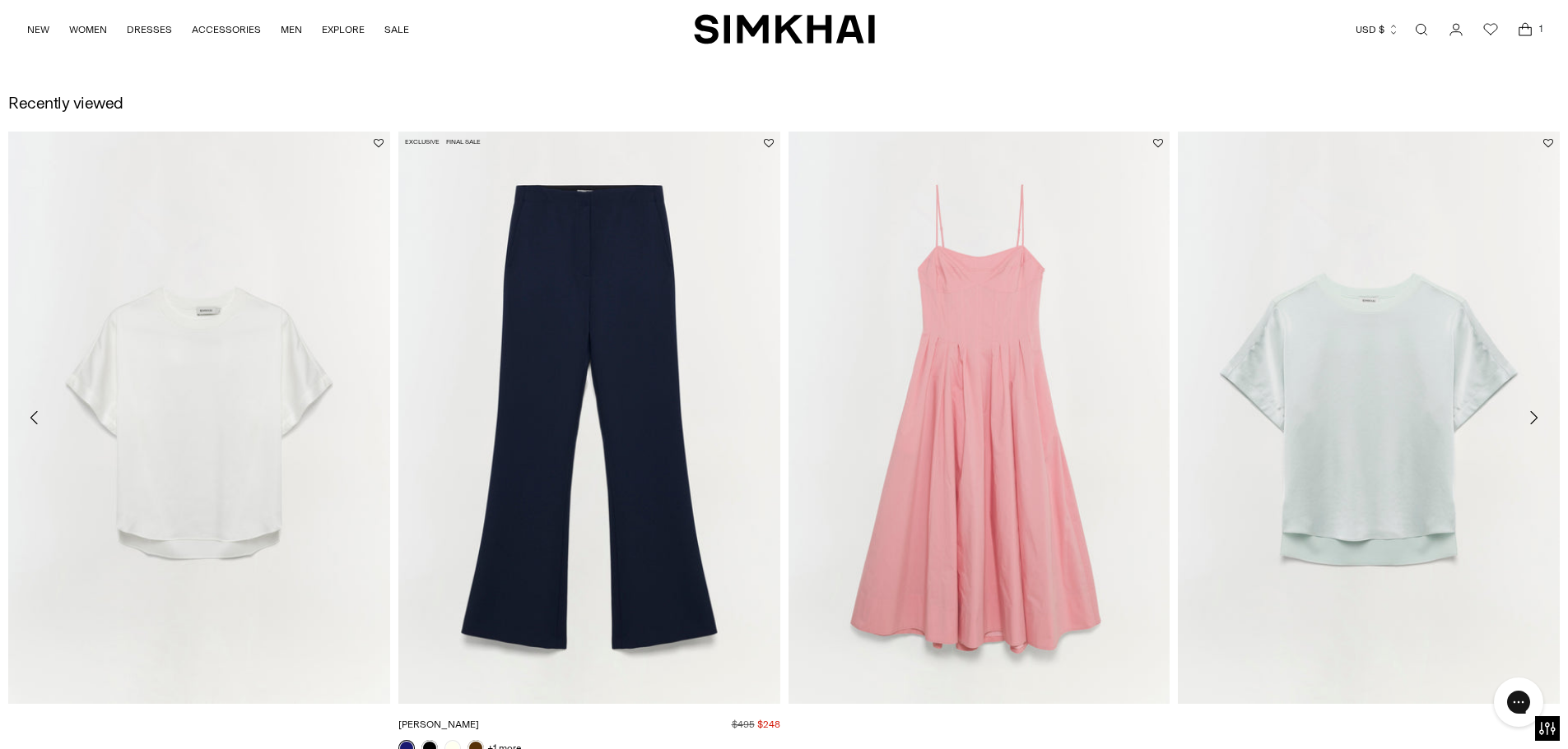
scroll to position [2386, 0]
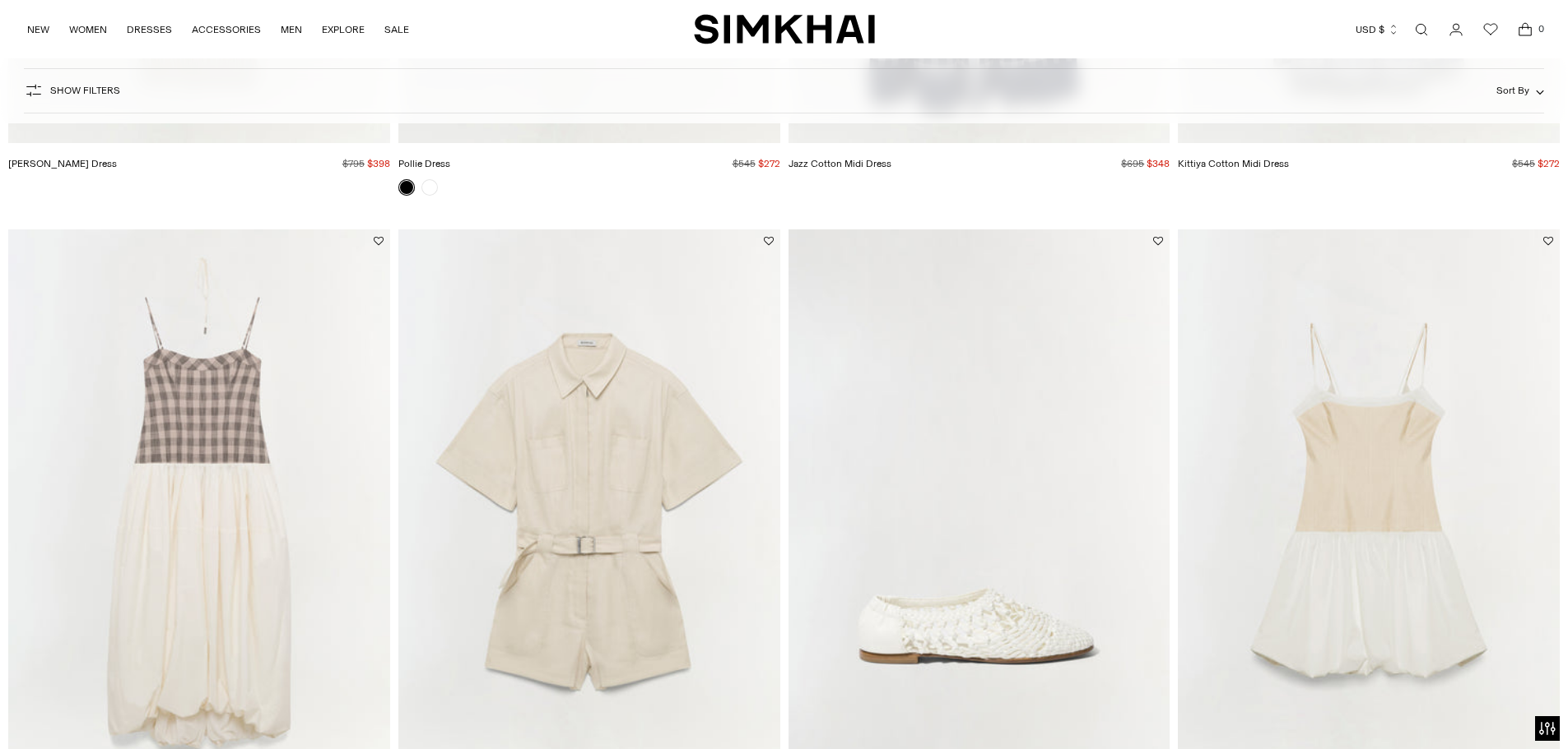
scroll to position [933, 0]
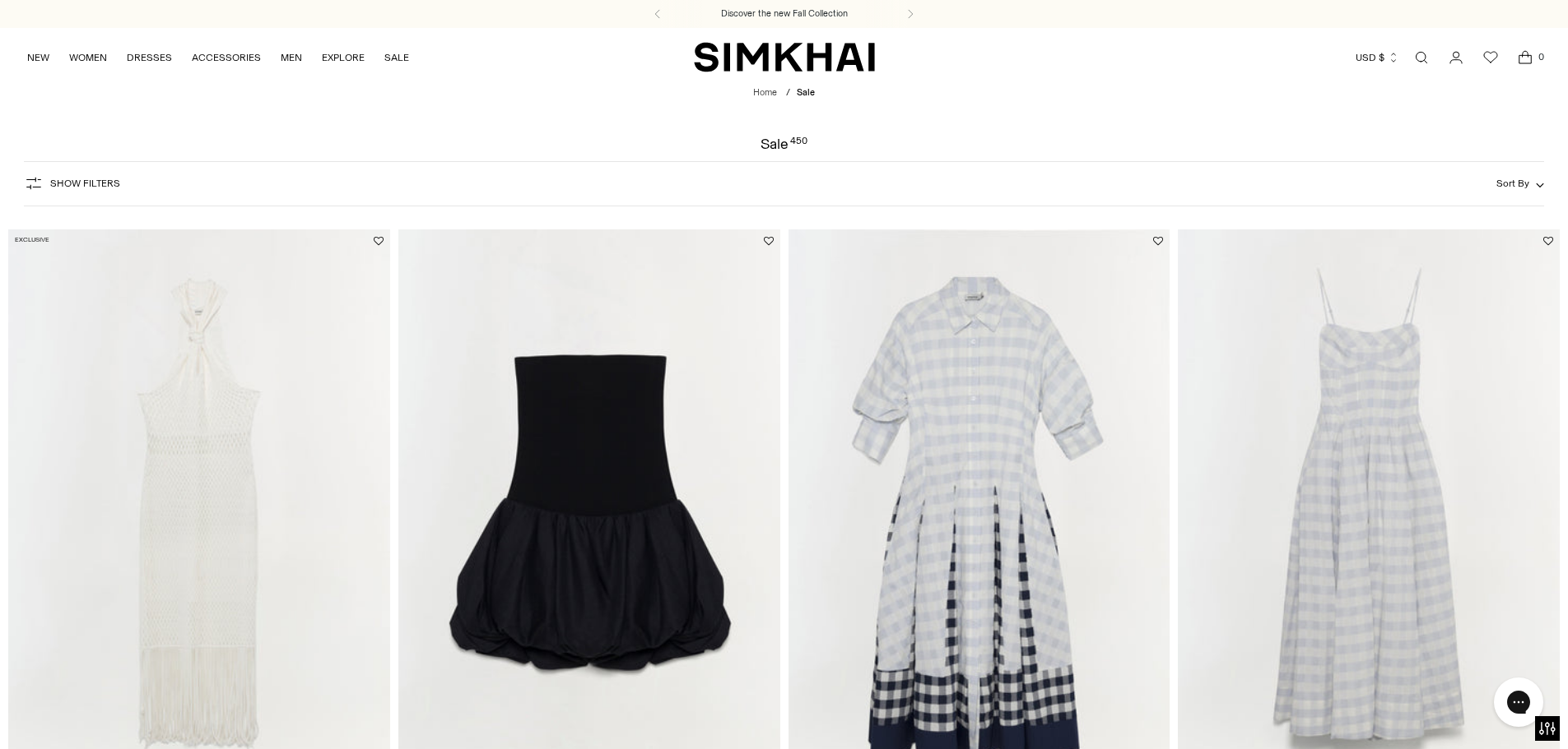
scroll to position [3755, 0]
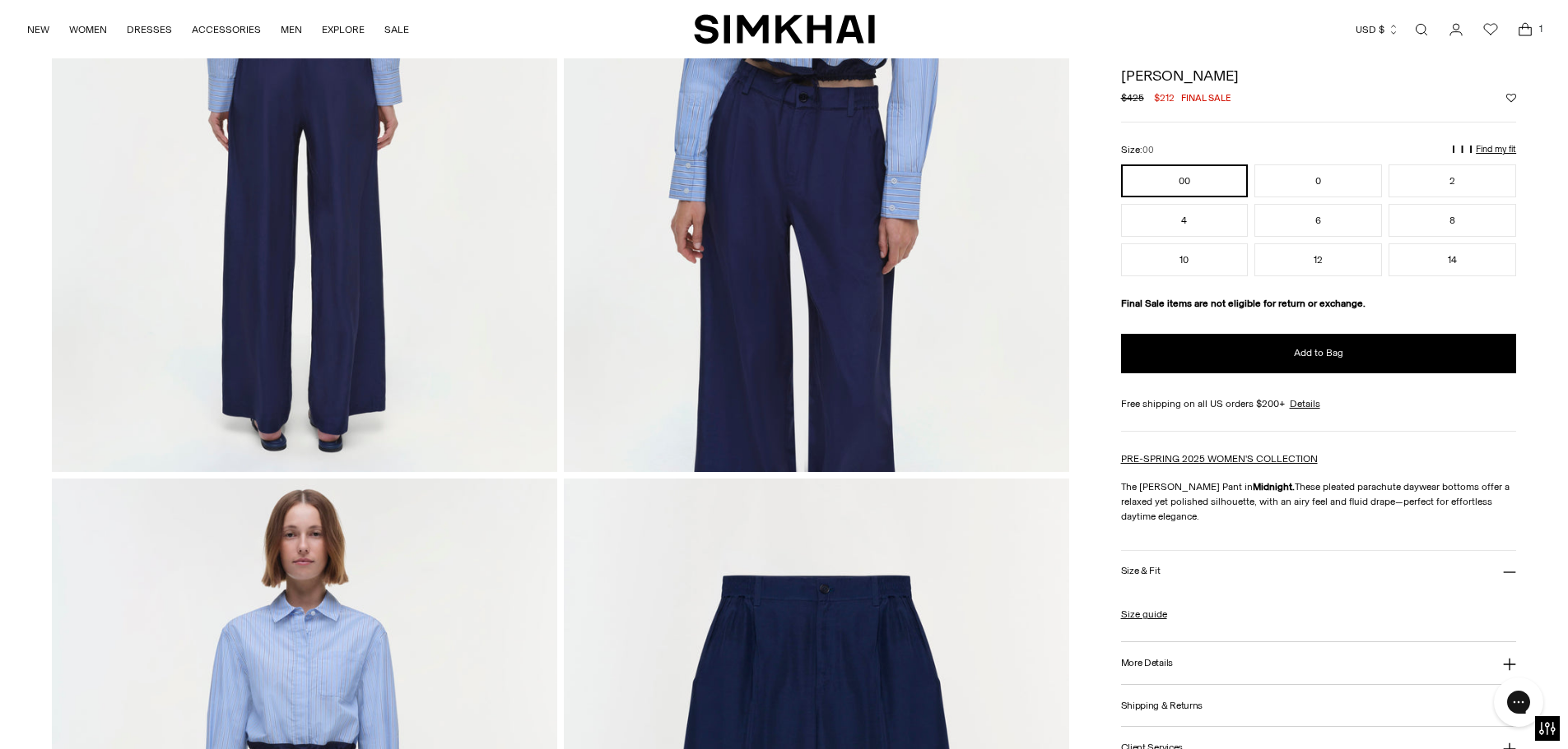
scroll to position [987, 0]
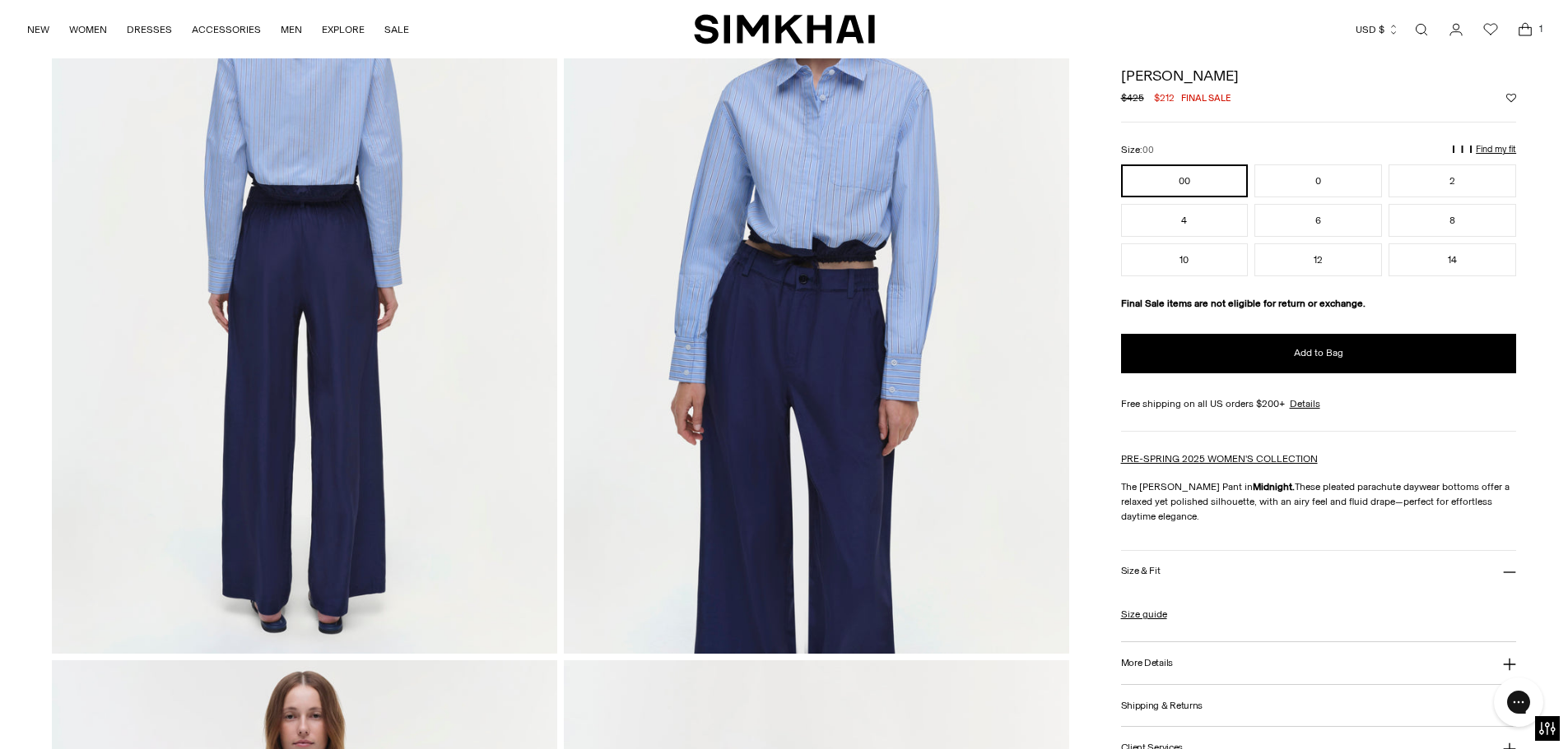
click at [798, 337] on img at bounding box center [816, 274] width 505 height 758
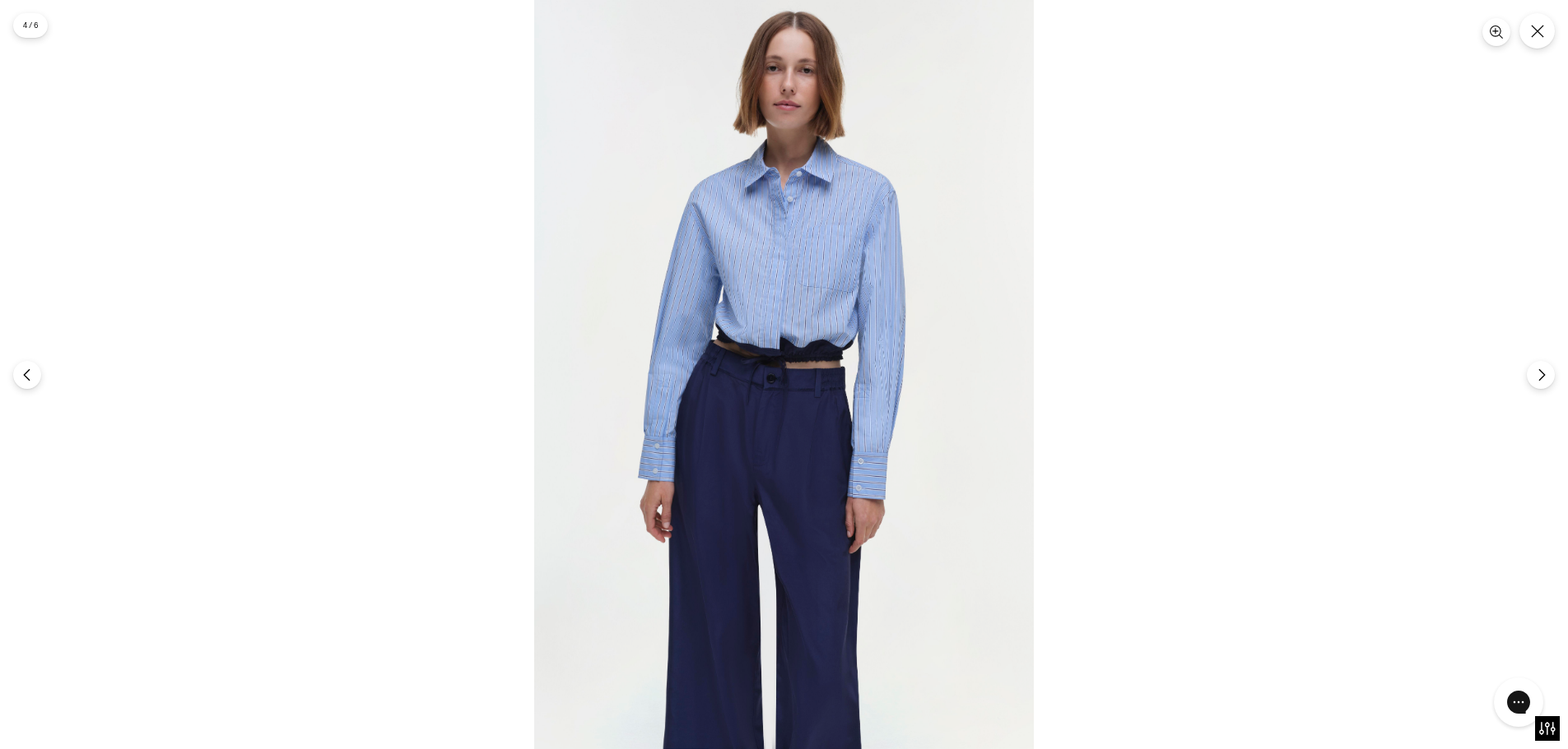
click at [787, 427] on img at bounding box center [783, 374] width 500 height 749
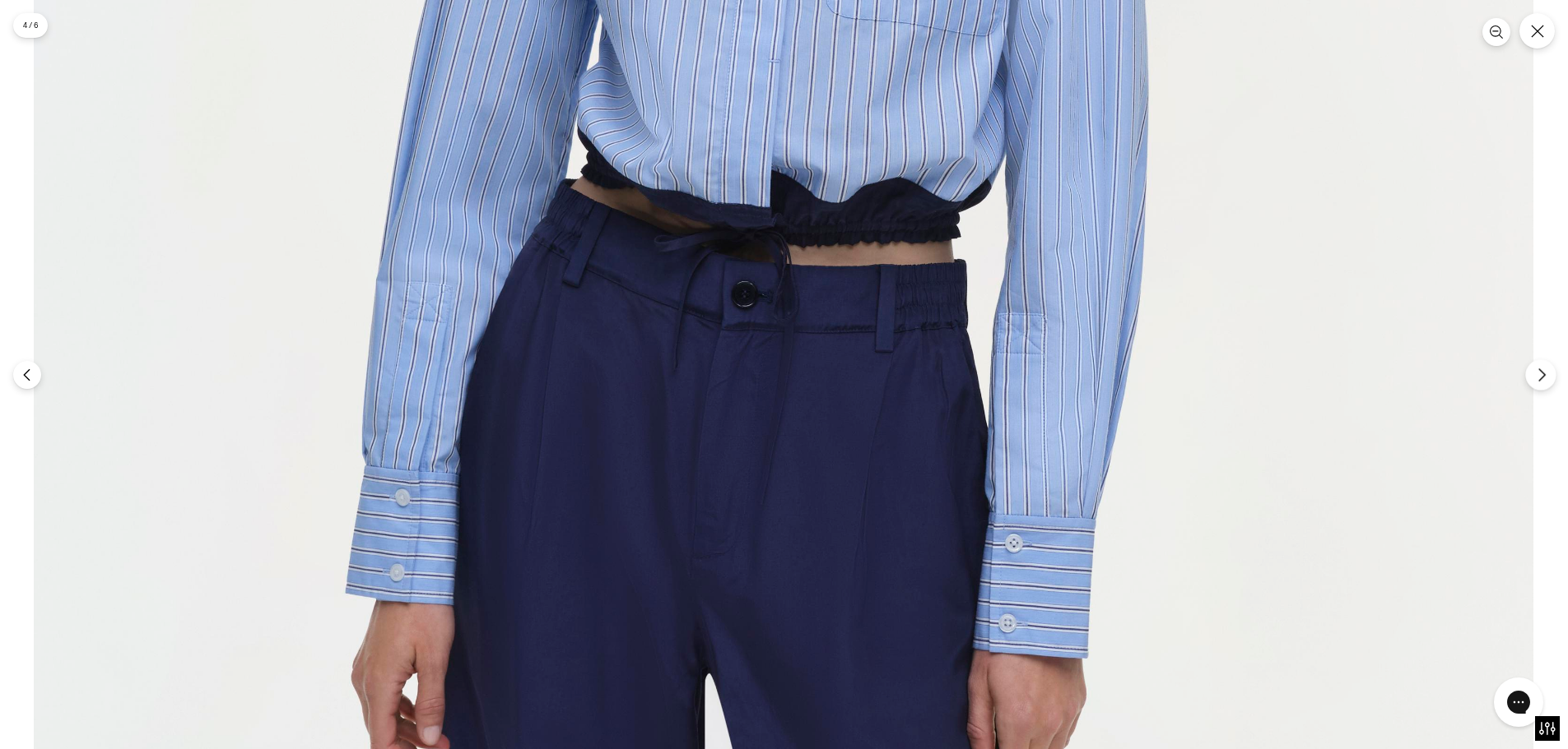
click at [1532, 377] on button "Next" at bounding box center [1539, 374] width 30 height 30
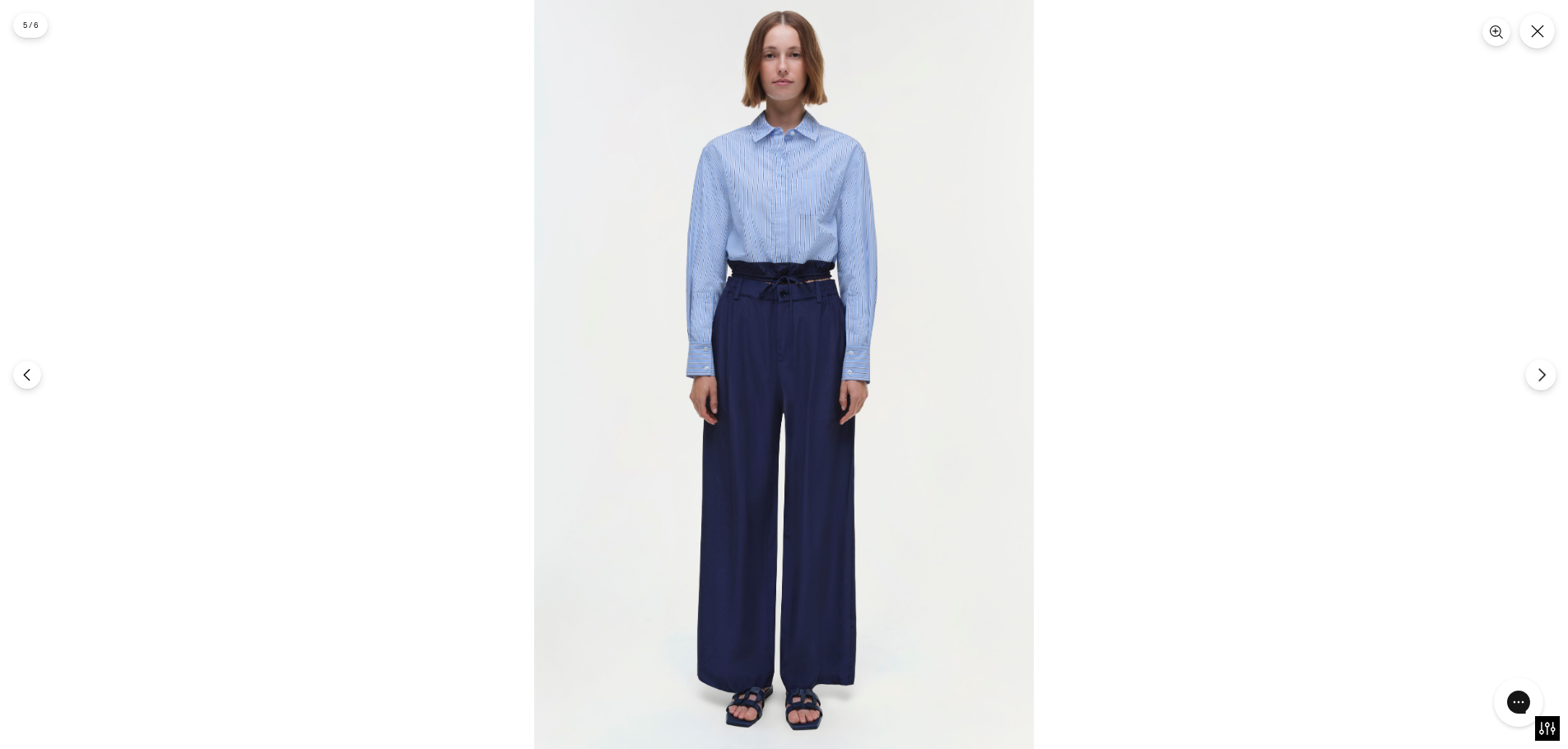
click at [1540, 375] on icon "Next" at bounding box center [1541, 375] width 15 height 15
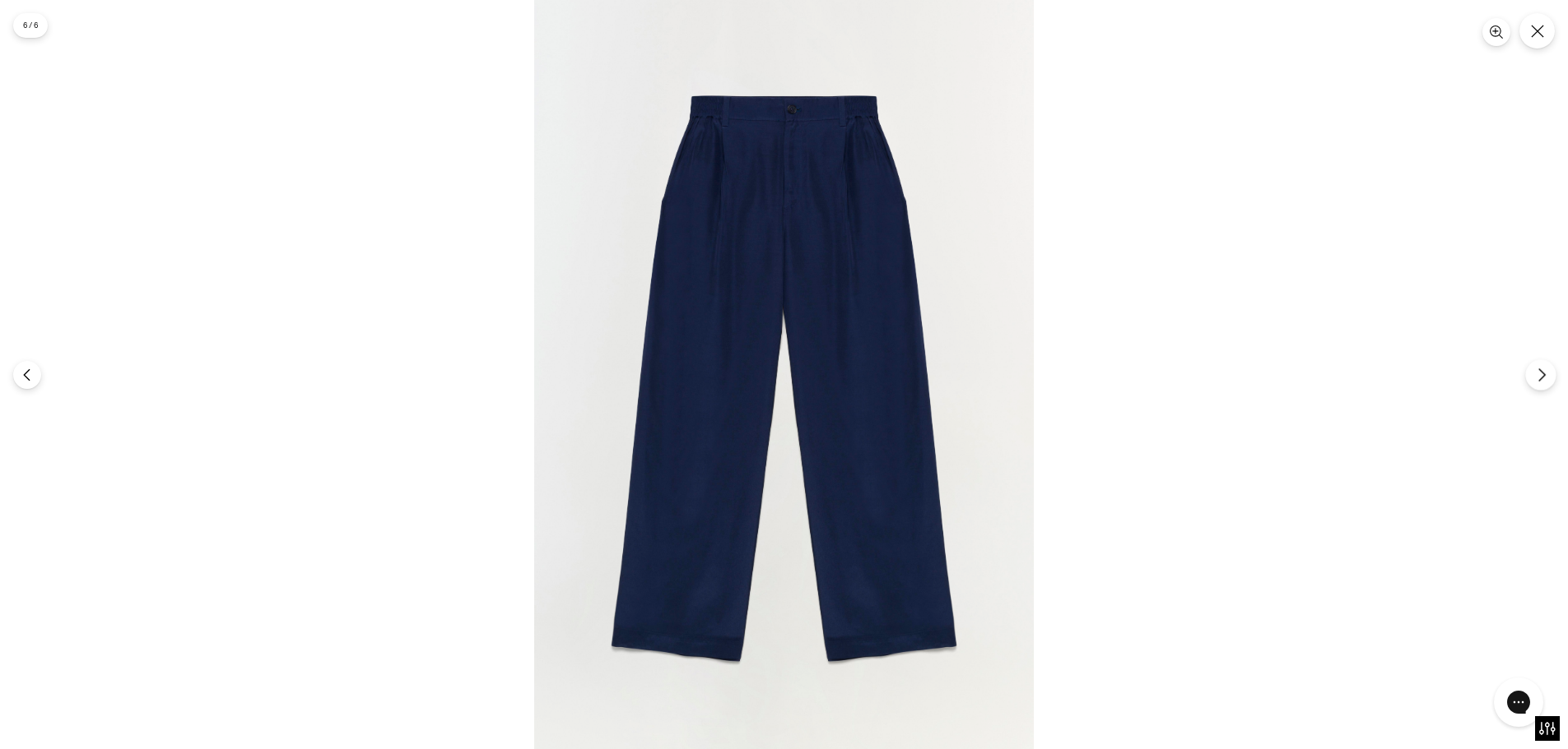
click at [1545, 379] on icon "Next" at bounding box center [1541, 375] width 15 height 15
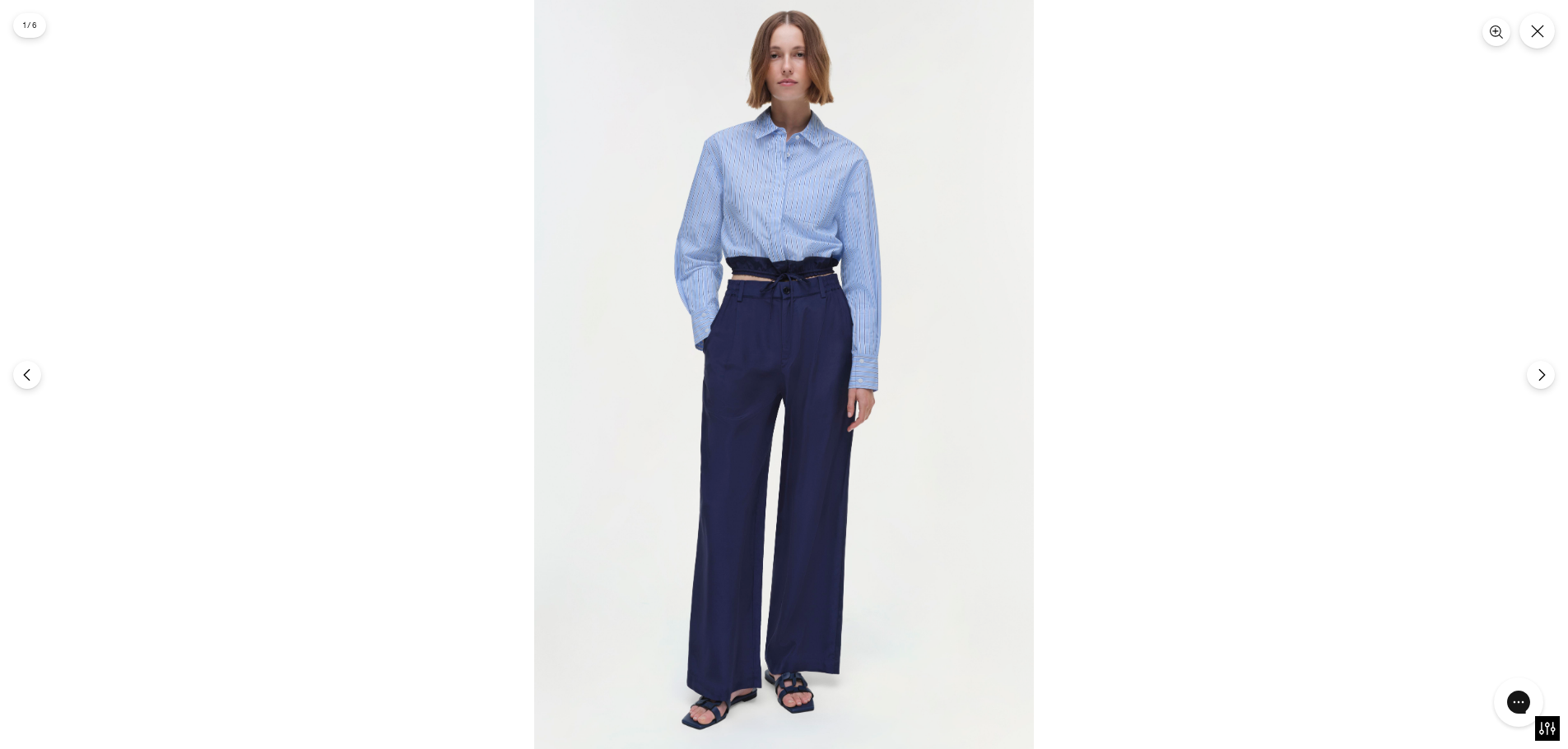
click at [808, 364] on img at bounding box center [783, 374] width 500 height 749
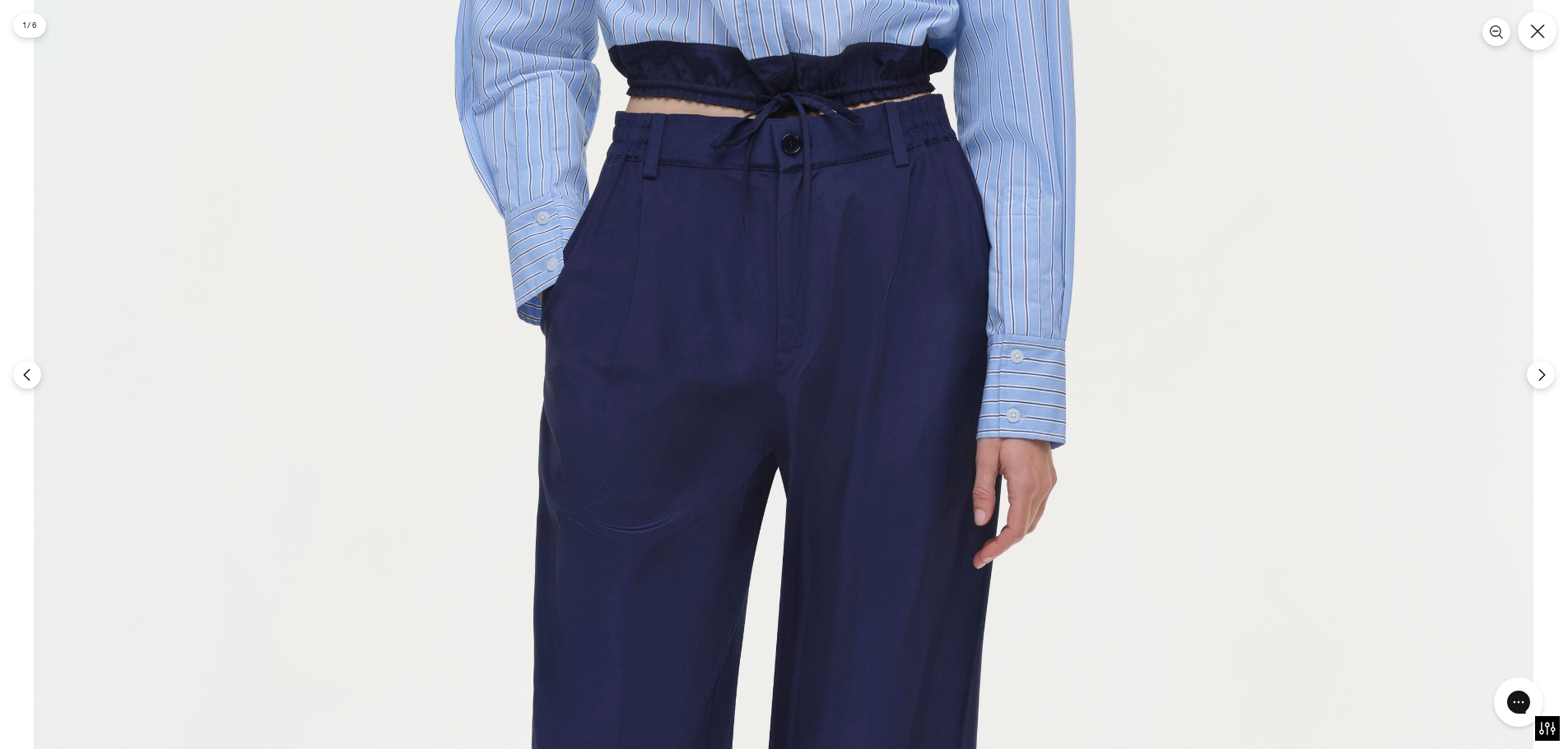
click at [1551, 33] on button "Close" at bounding box center [1537, 30] width 39 height 39
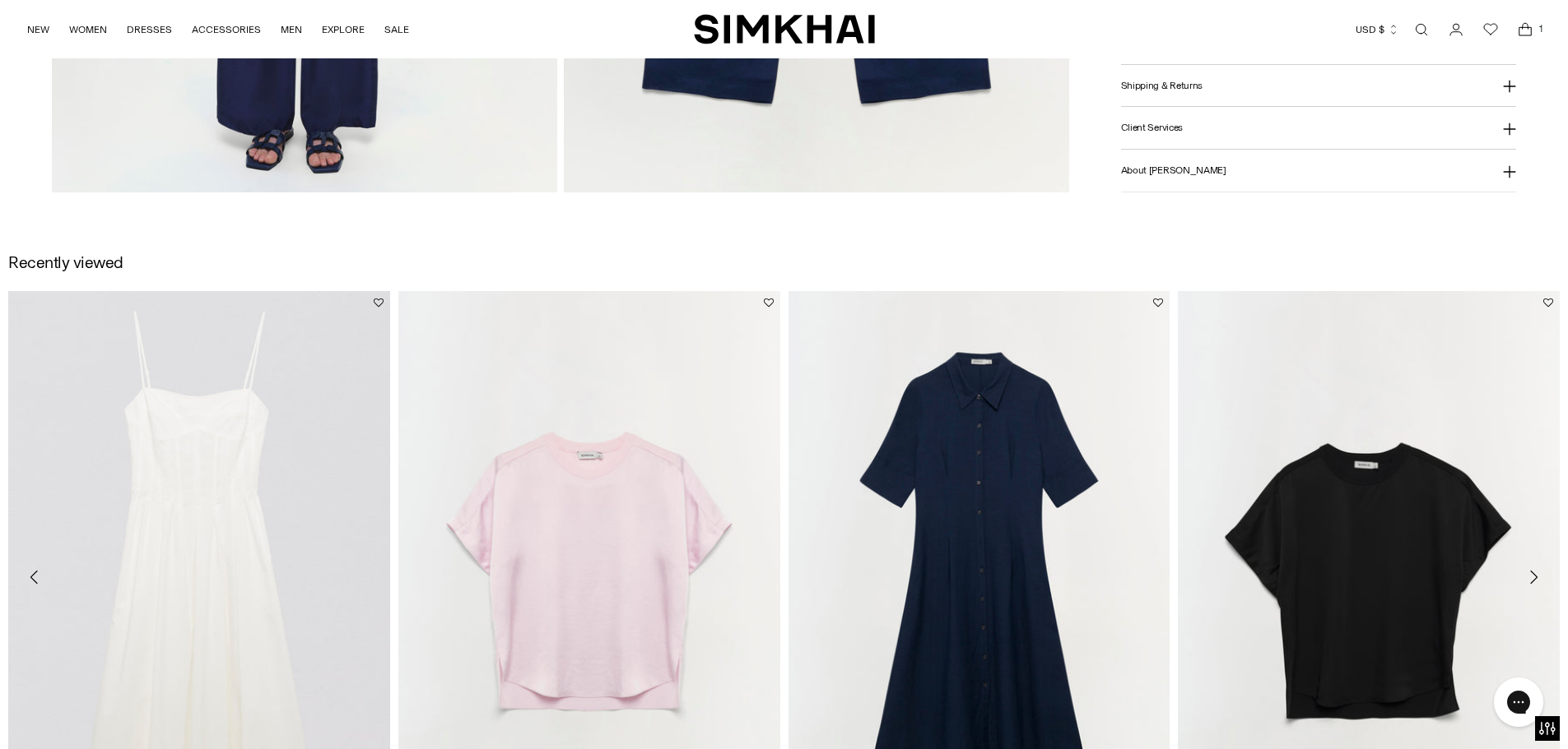
scroll to position [2303, 0]
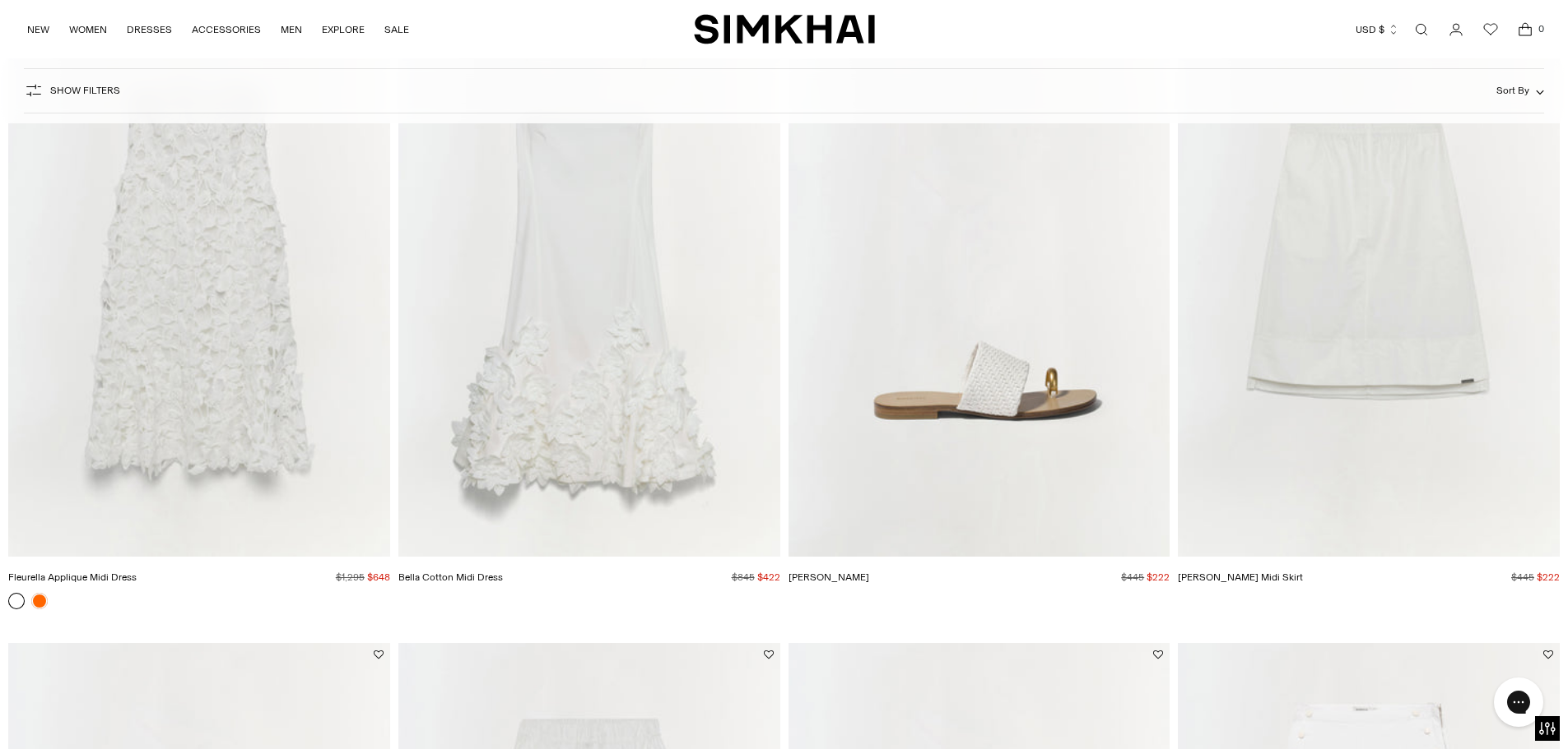
scroll to position [8690, 0]
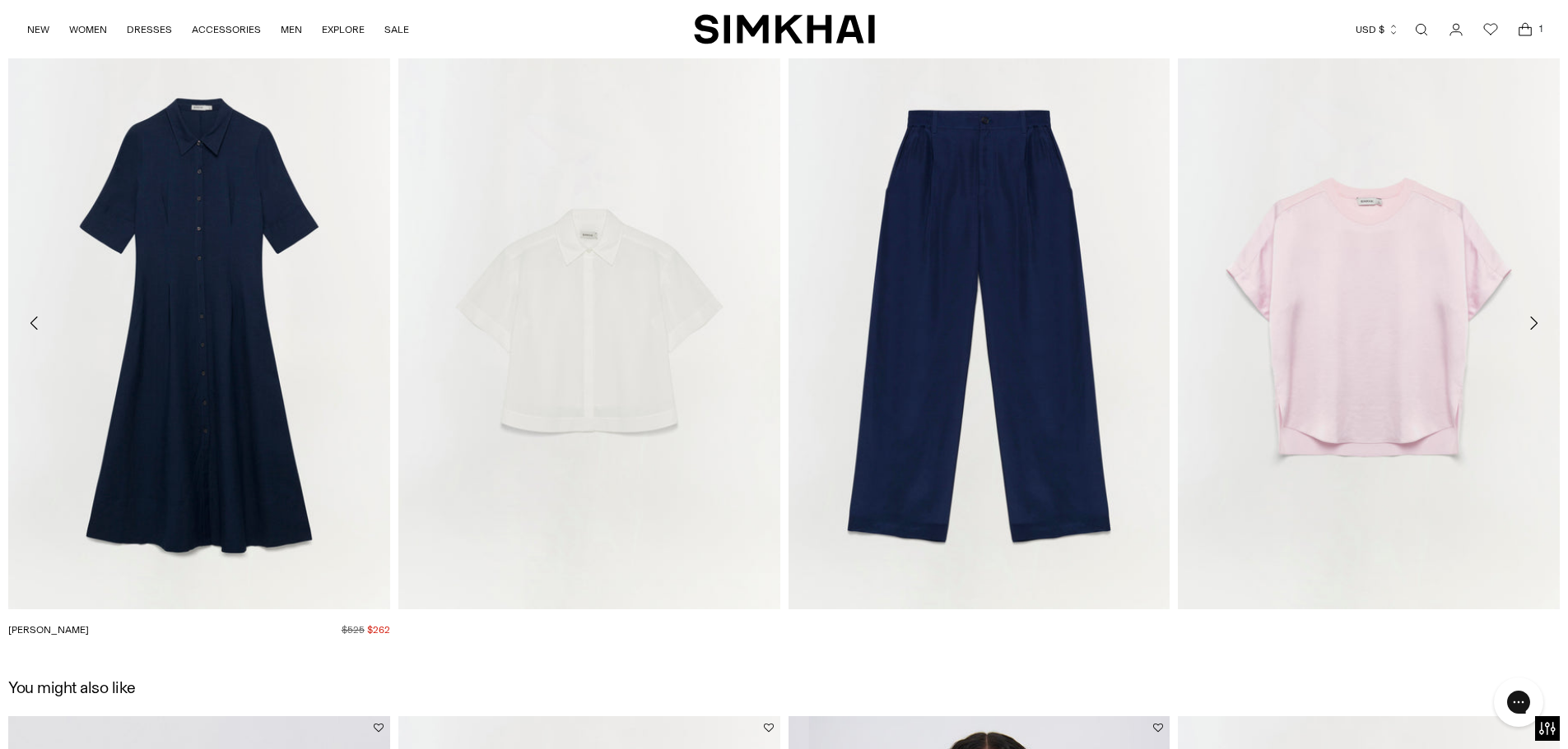
scroll to position [2468, 0]
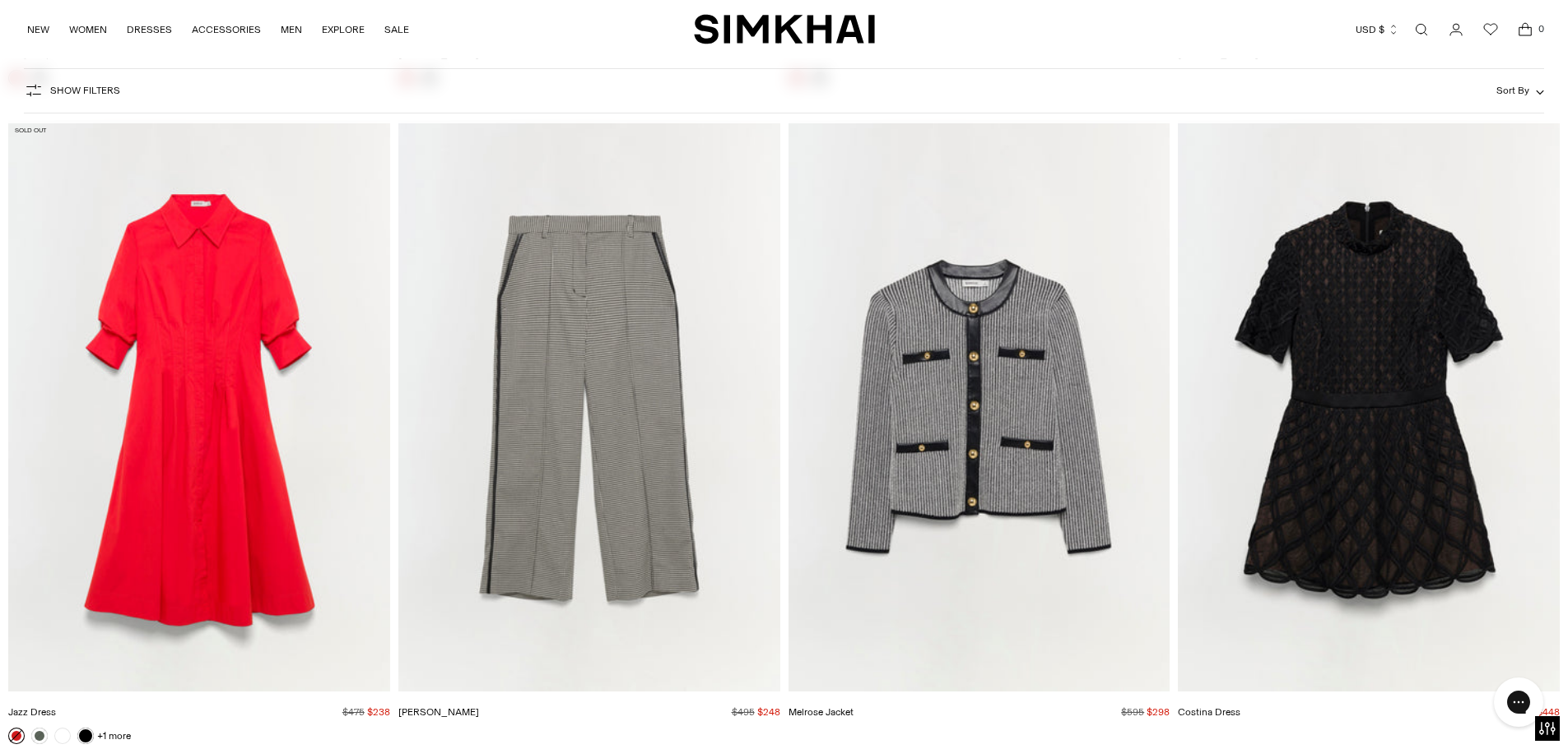
scroll to position [28376, 0]
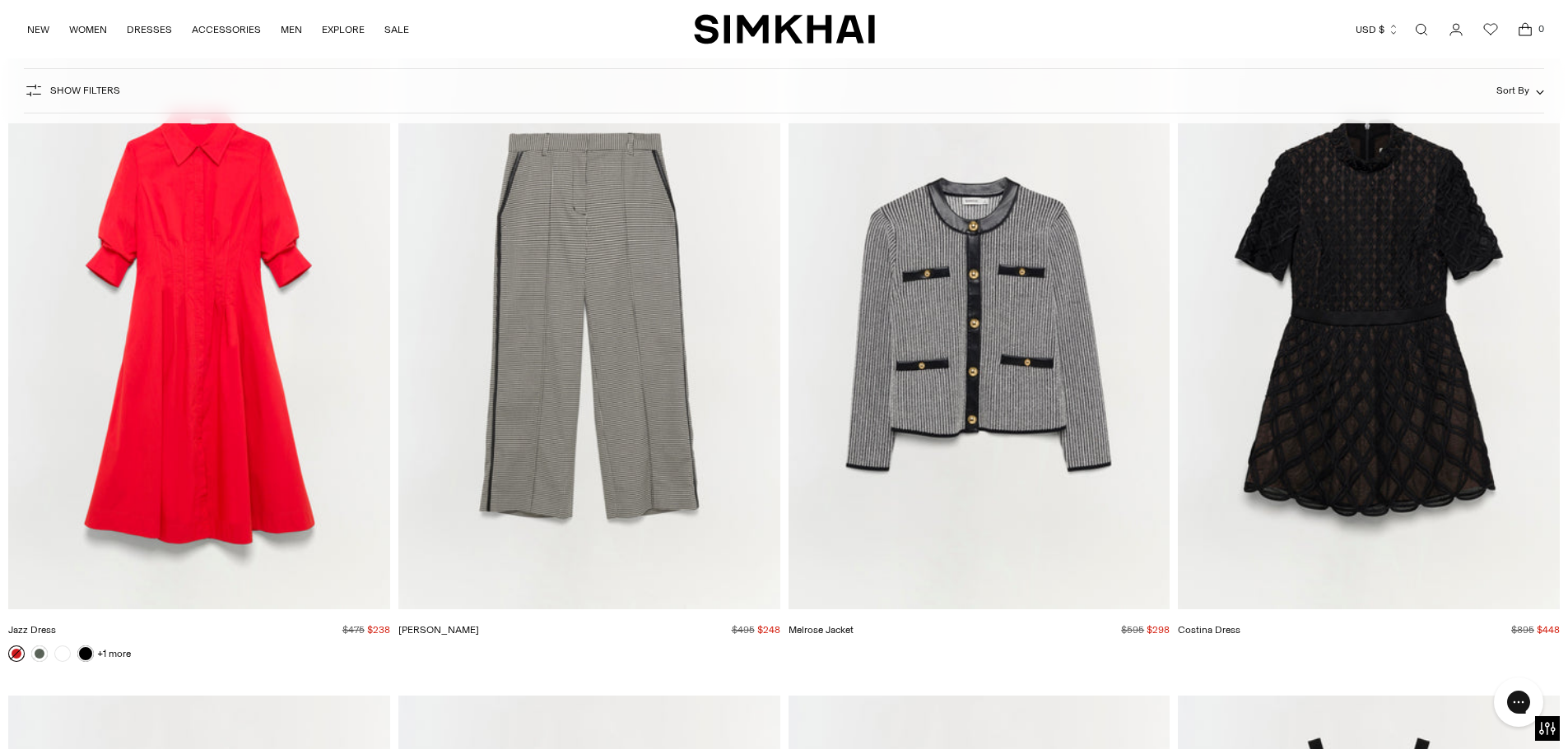
click at [0, 0] on img "Jazz Dress" at bounding box center [0, 0] width 0 height 0
